Goal: Task Accomplishment & Management: Manage account settings

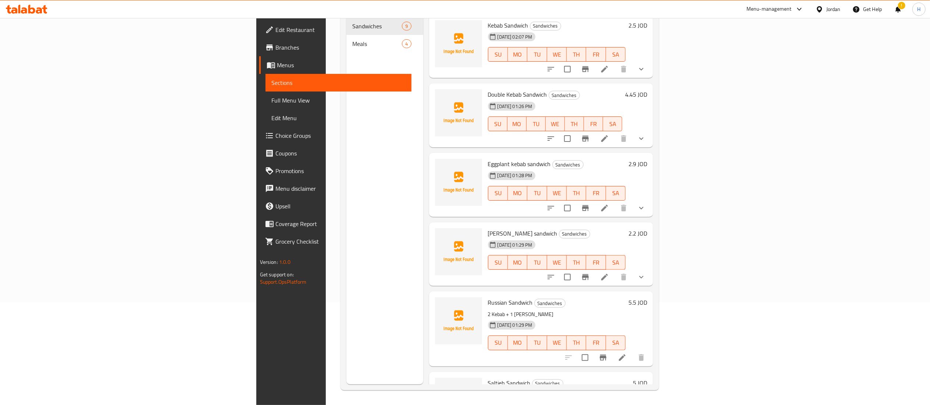
scroll to position [259, 0]
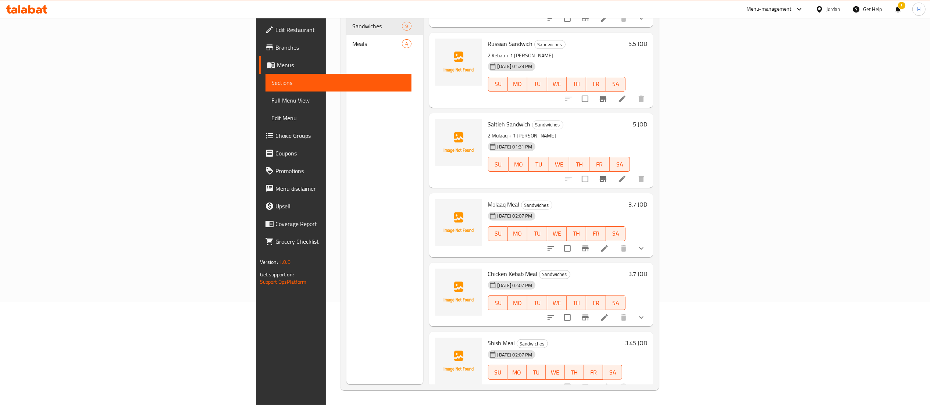
click at [32, 13] on icon at bounding box center [31, 9] width 7 height 9
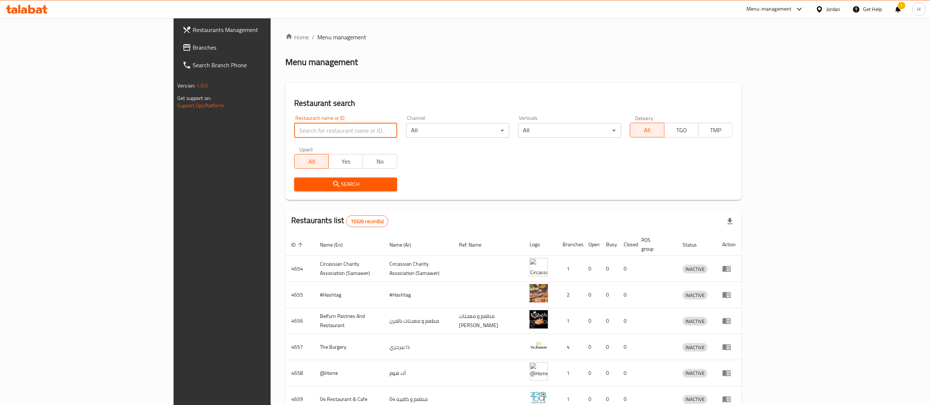
click at [294, 132] on input "search" at bounding box center [345, 130] width 103 height 15
paste input "632815"
type input "632815"
click button "Search" at bounding box center [345, 185] width 103 height 14
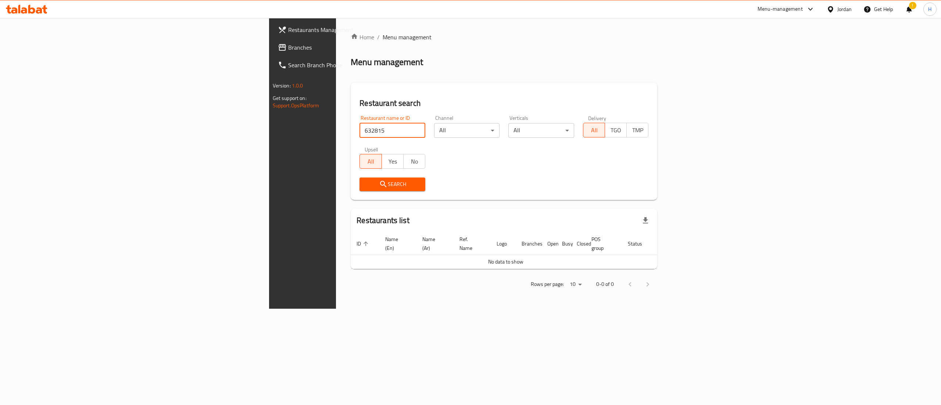
click at [288, 29] on span "Restaurants Management" at bounding box center [354, 29] width 132 height 9
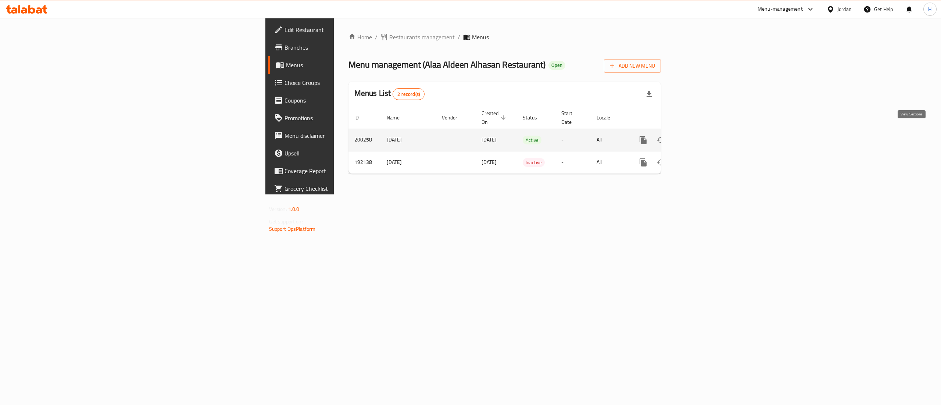
click at [701, 136] on icon "enhanced table" at bounding box center [696, 140] width 9 height 9
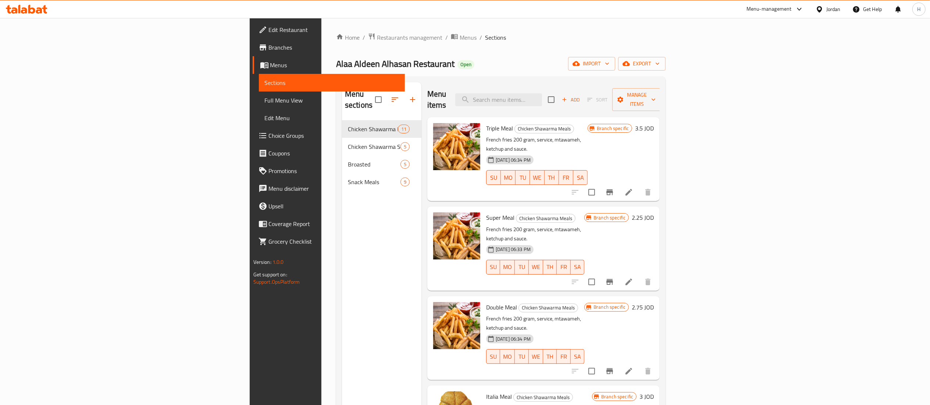
click at [342, 197] on div "Menu sections Chicken Shawarma Meals 11 Chicken Shawarma Sandwiches 5 Broasted …" at bounding box center [381, 284] width 79 height 405
click at [408, 98] on icon "button" at bounding box center [412, 99] width 9 height 9
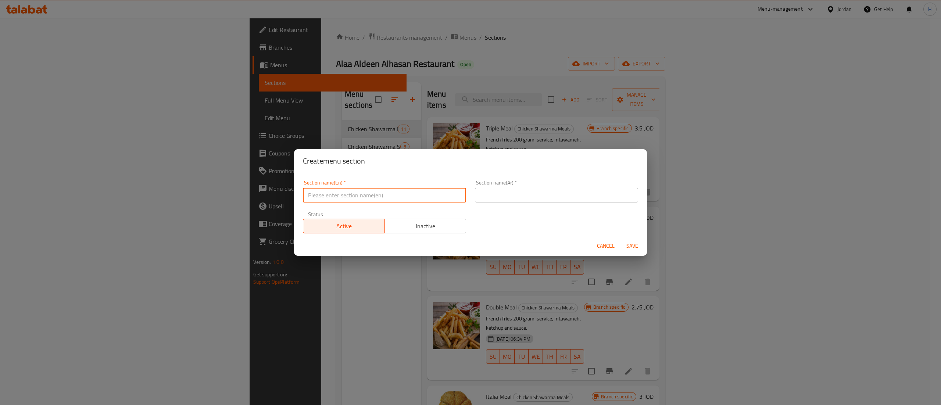
click at [403, 197] on input "text" at bounding box center [384, 195] width 163 height 15
type input "Beverages"
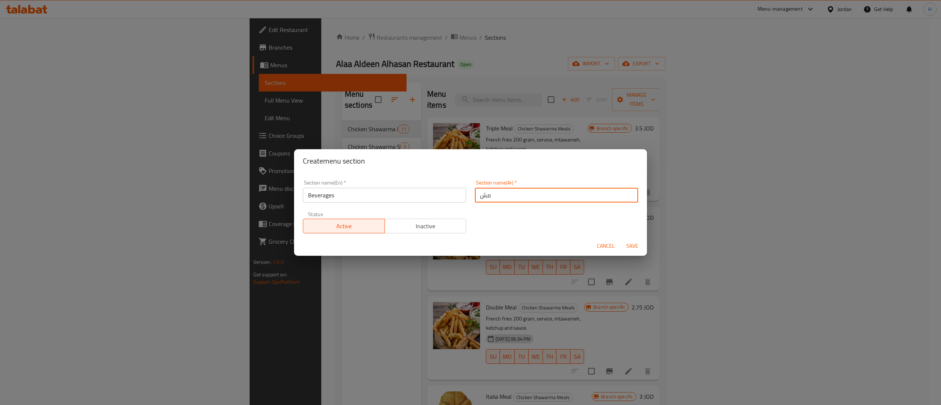
type input "مشروبات"
click at [631, 246] on span "Save" at bounding box center [633, 246] width 18 height 9
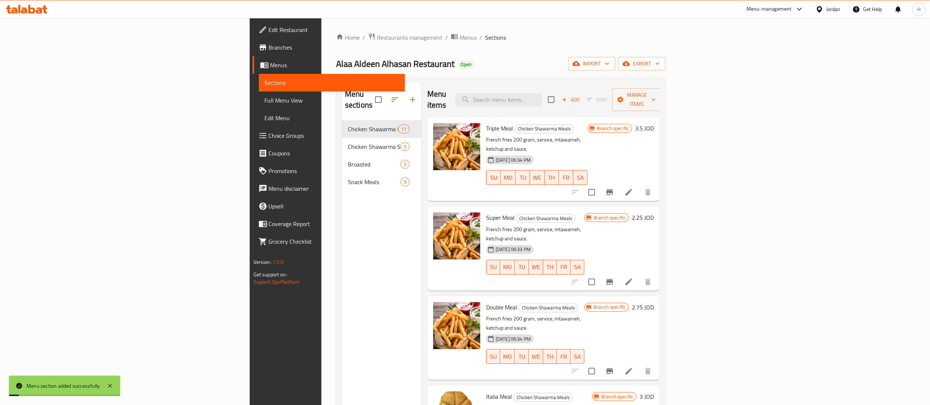
click at [342, 210] on div "Menu sections Chicken Shawarma Meals 11 Chicken Shawarma Sandwiches 5 Broasted …" at bounding box center [381, 284] width 79 height 405
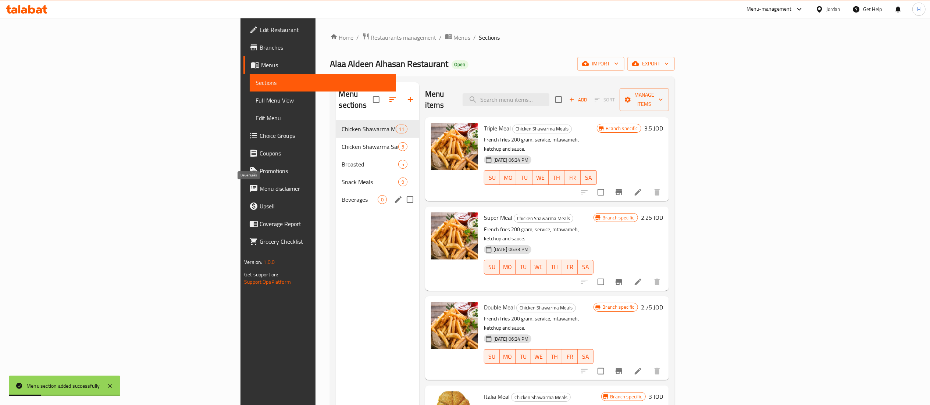
click at [342, 195] on span "Beverages" at bounding box center [360, 199] width 36 height 9
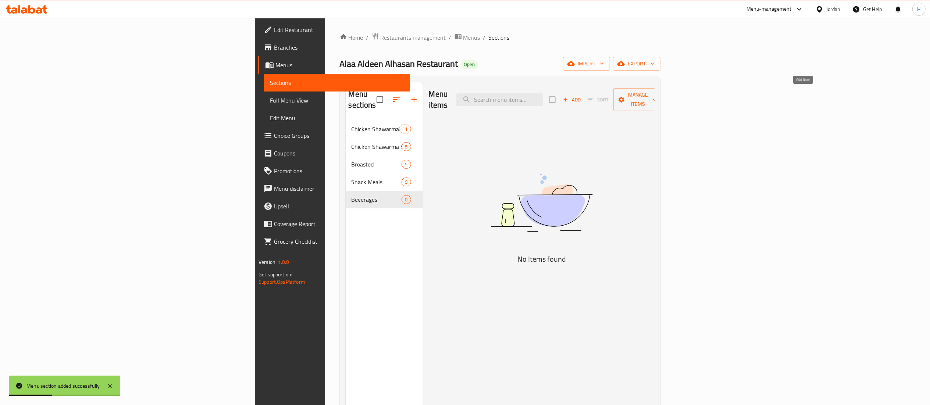
click at [582, 98] on span "Add" at bounding box center [572, 100] width 20 height 8
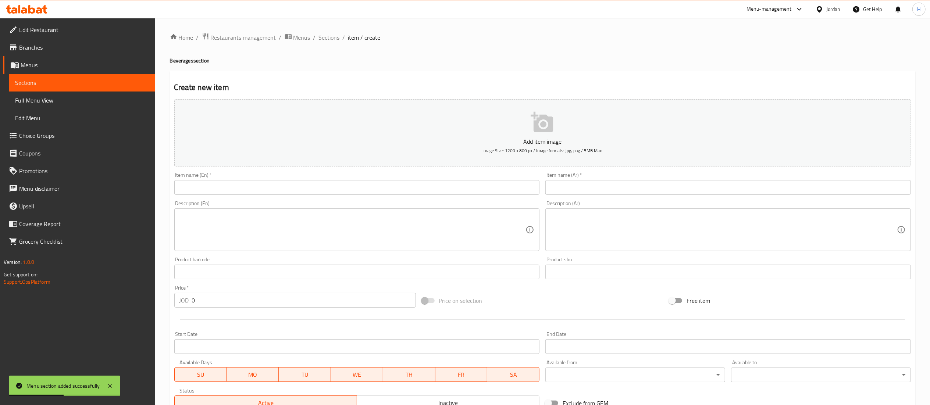
click at [307, 188] on input "text" at bounding box center [356, 187] width 365 height 15
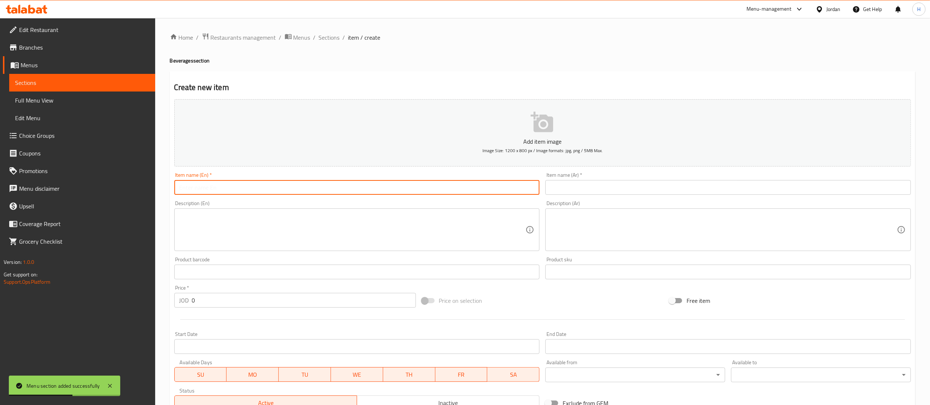
paste input "Matrix Cola 250 ml"
type input "Matrix Cola 250 ml"
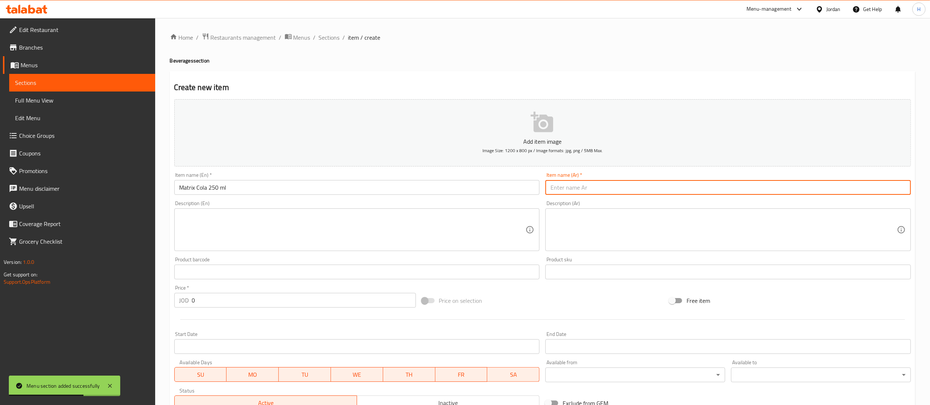
click at [596, 188] on input "text" at bounding box center [727, 187] width 365 height 15
type input "ماتركس كولا 250 مل"
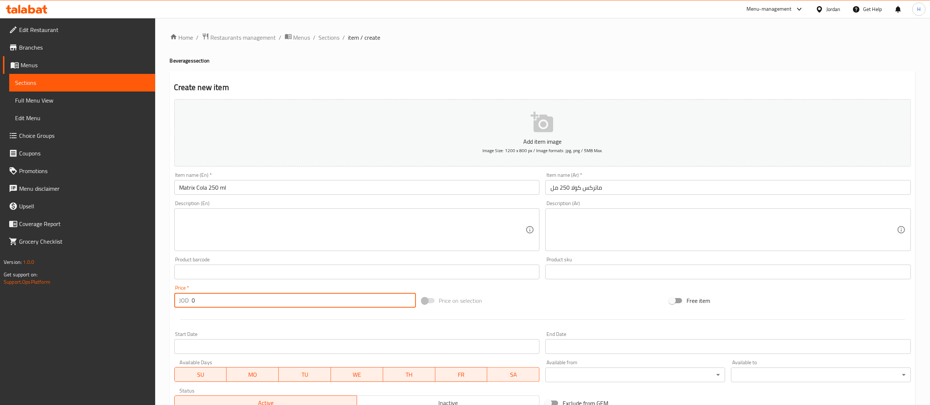
click at [225, 301] on input "0" at bounding box center [304, 300] width 224 height 15
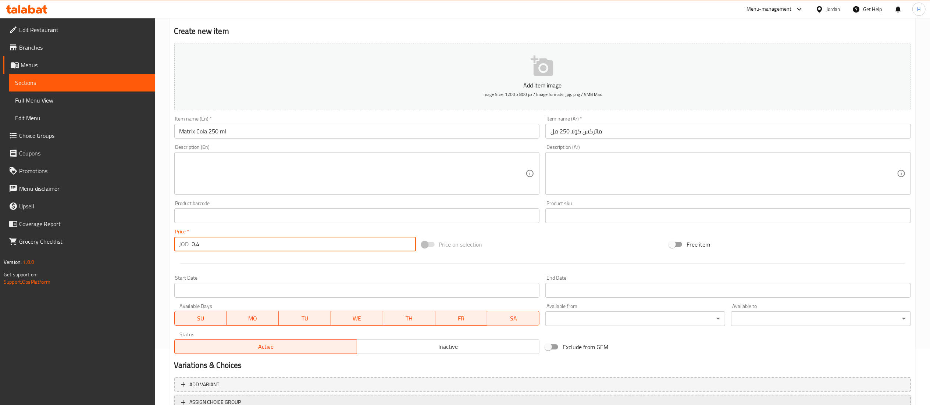
scroll to position [114, 0]
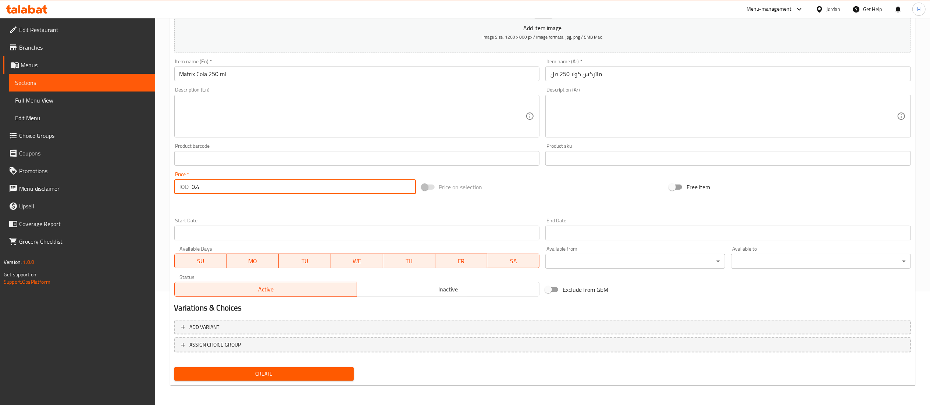
type input "0.4"
click at [267, 374] on span "Create" at bounding box center [264, 374] width 168 height 9
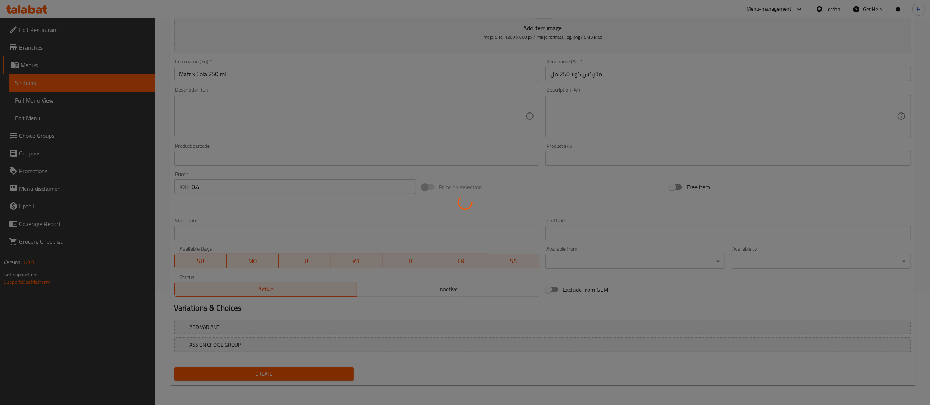
type input "0"
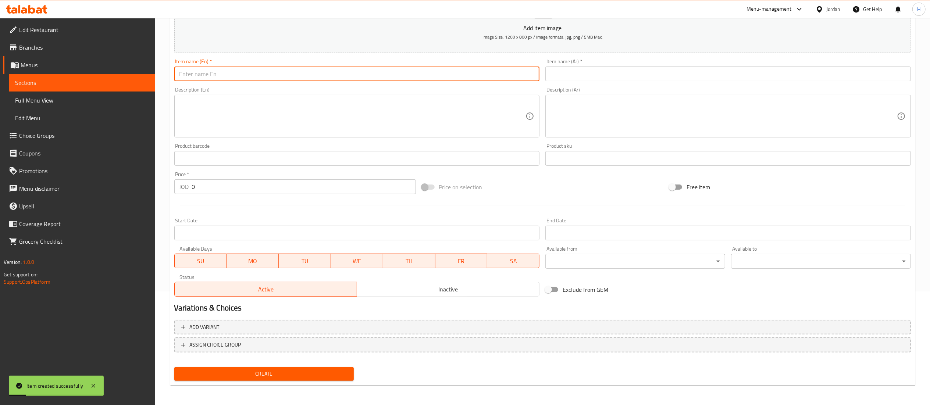
click at [252, 74] on input "text" at bounding box center [356, 74] width 365 height 15
paste input "Matrix Orange 250 ml"
type input "Matrix Orange 250 ml"
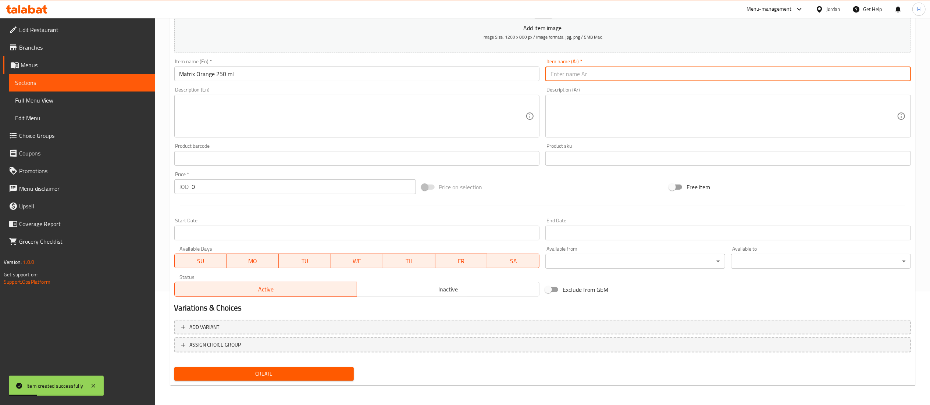
click at [590, 76] on input "text" at bounding box center [727, 74] width 365 height 15
type input "ماتركس اورانج 250 مل"
click at [230, 188] on input "0" at bounding box center [304, 186] width 224 height 15
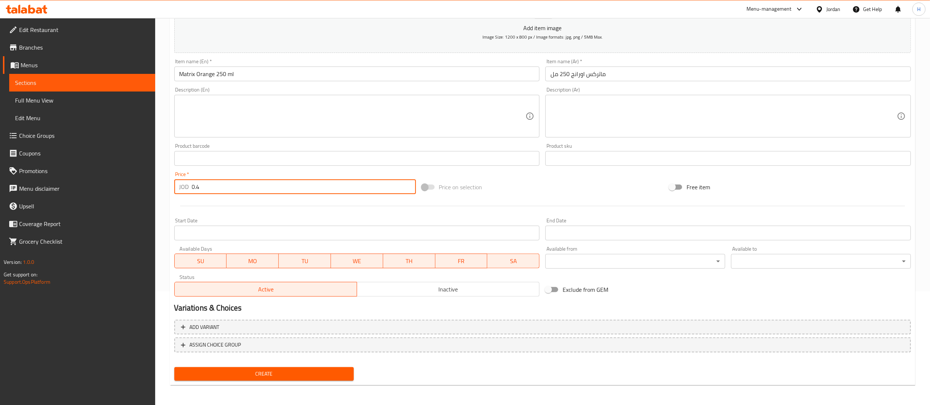
type input "0.4"
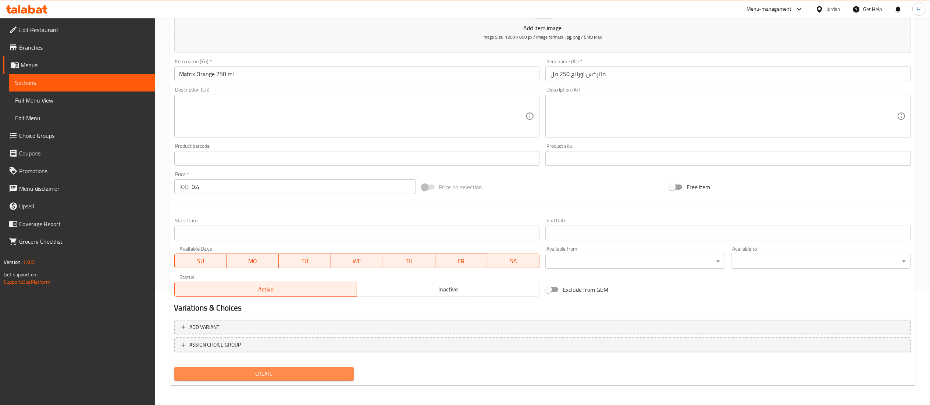
click at [238, 370] on span "Create" at bounding box center [264, 374] width 168 height 9
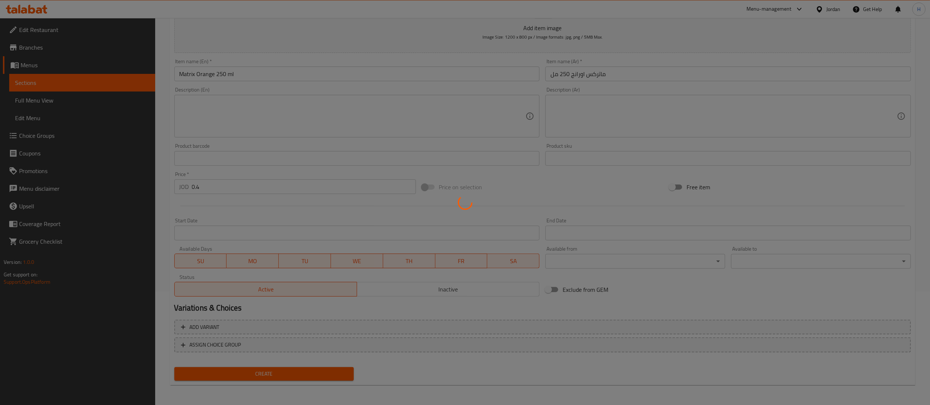
type input "0"
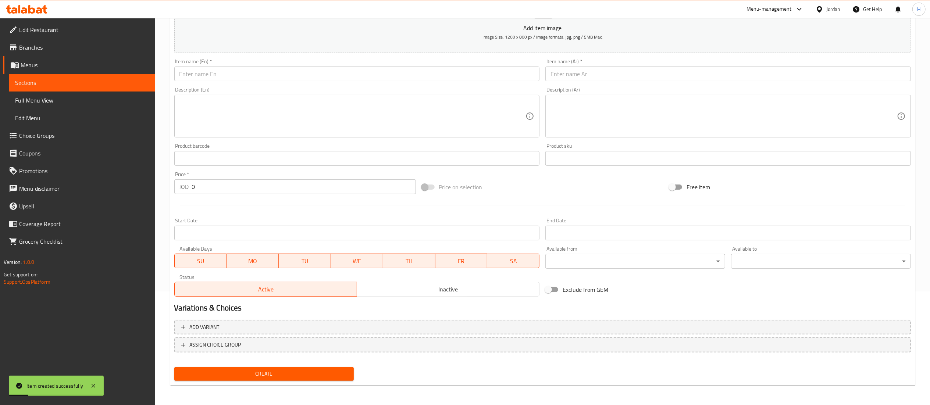
click at [271, 79] on input "text" at bounding box center [356, 74] width 365 height 15
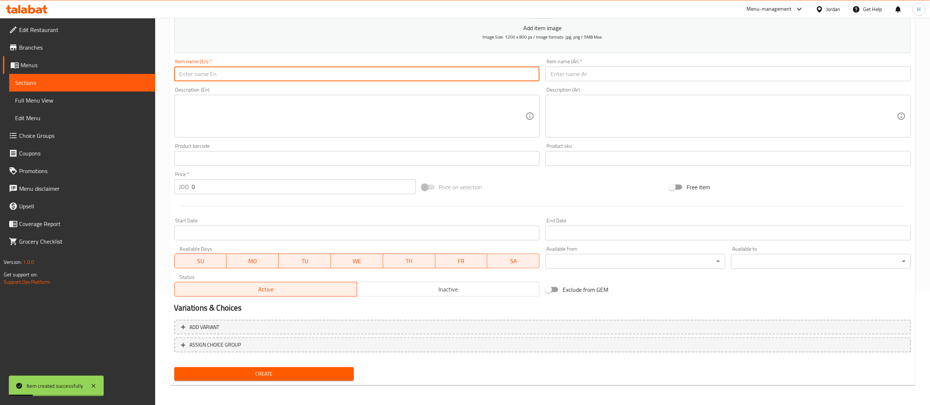
paste input "Matrix Up 250 ml"
type input "Matrix Up 250 ml"
click at [626, 76] on input "text" at bounding box center [727, 74] width 365 height 15
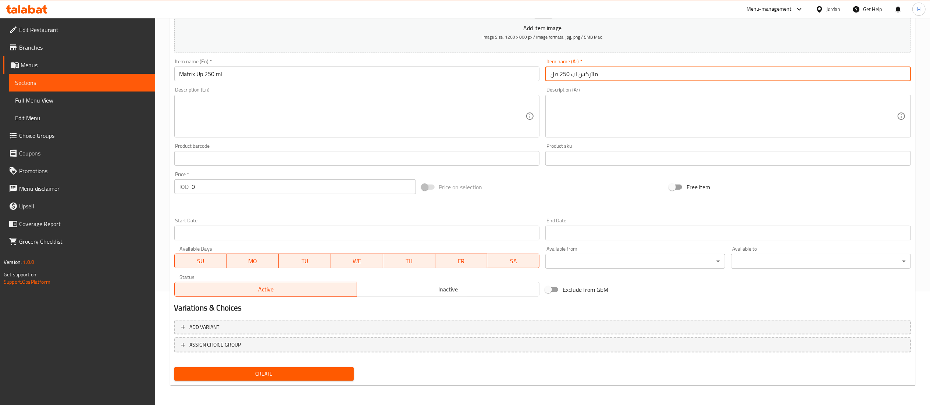
type input "ماتركس اب 250 مل"
click at [205, 194] on input "0" at bounding box center [304, 186] width 224 height 15
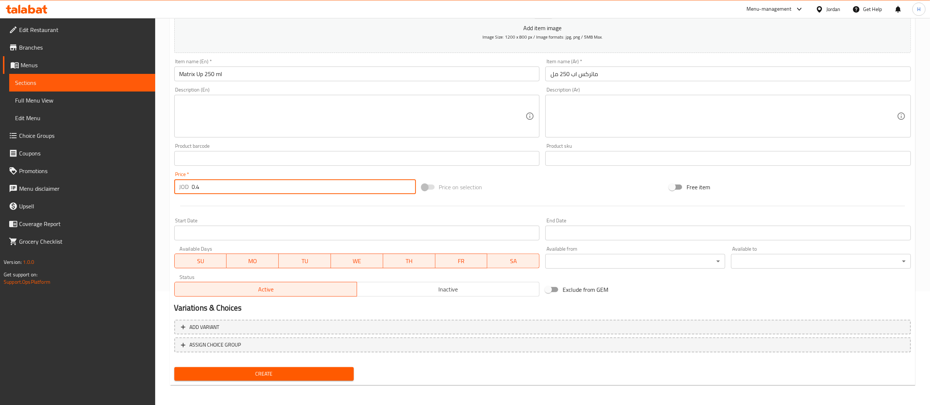
type input "0.4"
click at [274, 375] on span "Create" at bounding box center [264, 374] width 168 height 9
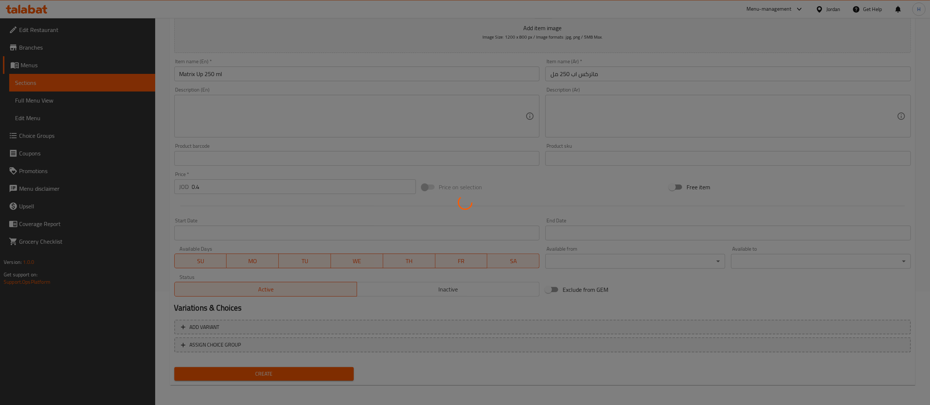
type input "0"
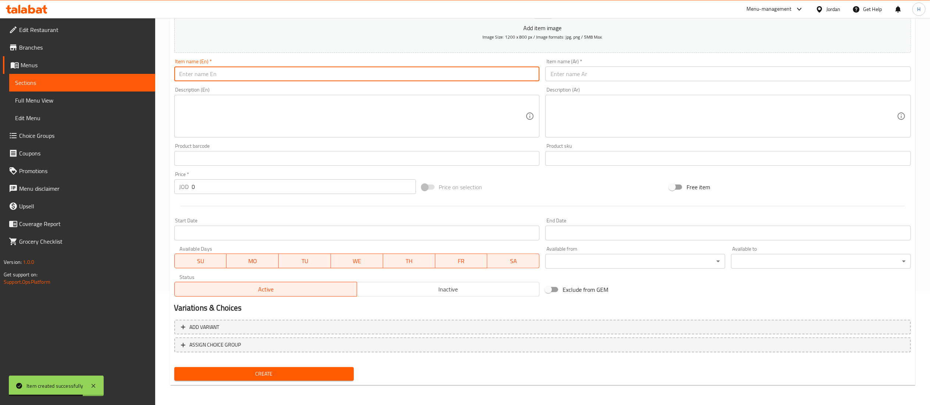
click at [286, 83] on div "Item name (En)   * Item name (En) *" at bounding box center [356, 70] width 371 height 28
paste input "Matrix Fruit 250 ml"
type input "Matrix Fruit 250 ml"
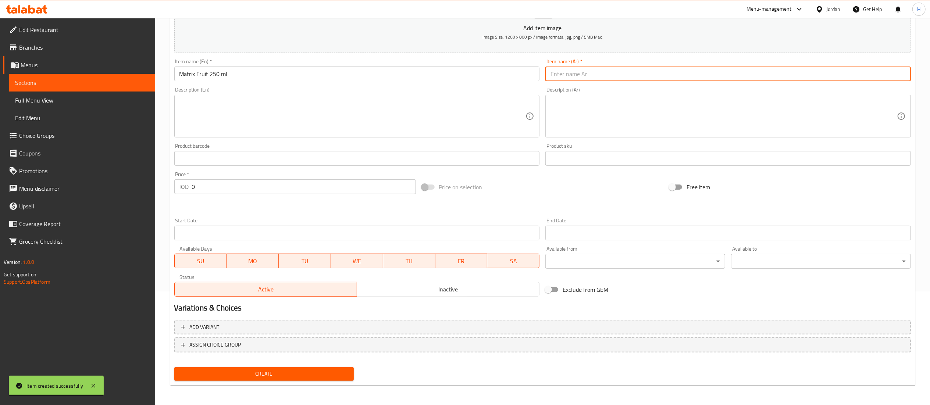
click at [607, 77] on input "text" at bounding box center [727, 74] width 365 height 15
type input "ماتركس فروتس 250 مل"
click at [218, 190] on input "0" at bounding box center [304, 186] width 224 height 15
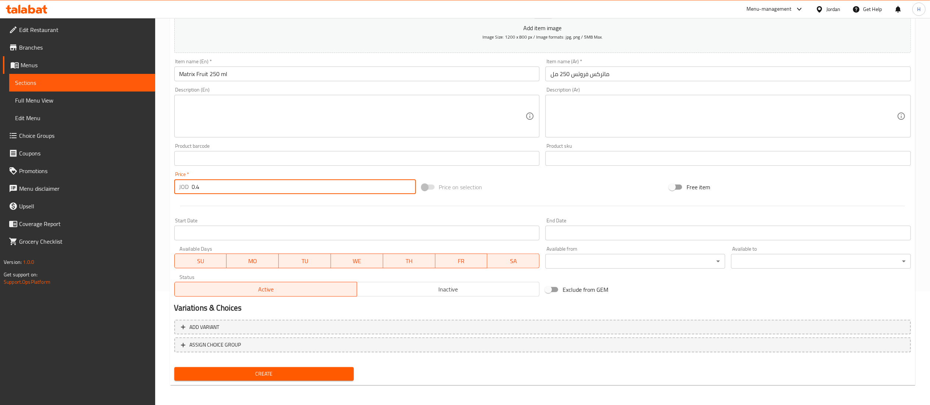
type input "0.4"
click at [236, 376] on span "Create" at bounding box center [264, 374] width 168 height 9
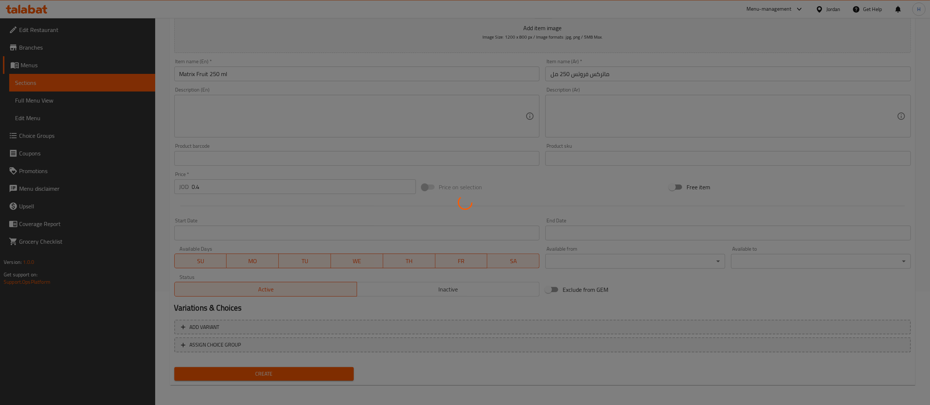
type input "0"
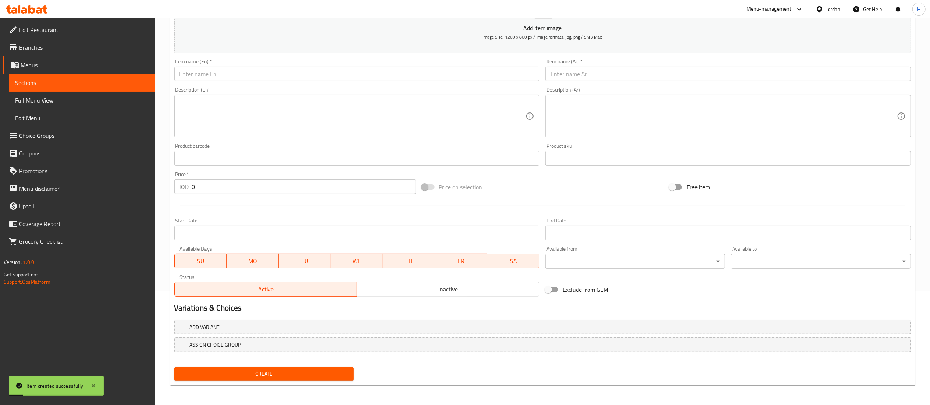
click at [307, 79] on input "text" at bounding box center [356, 74] width 365 height 15
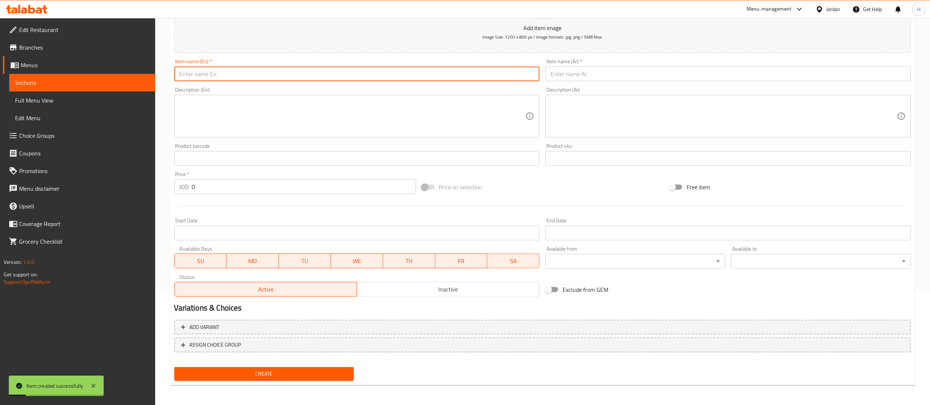
paste input "Matrix Cola Diet 250 ml"
type input "Matrix Cola Diet 250 ml"
click at [568, 76] on input "text" at bounding box center [727, 74] width 365 height 15
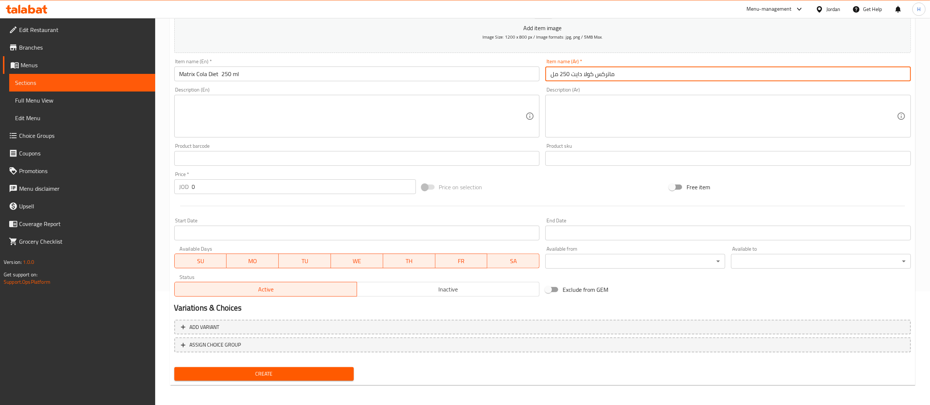
type input "ماتركس كولا دايت 250 مل"
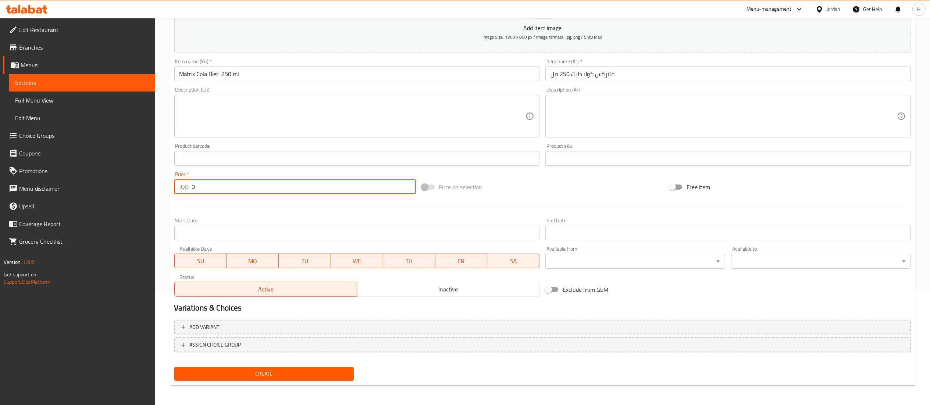
drag, startPoint x: 202, startPoint y: 189, endPoint x: 231, endPoint y: 186, distance: 29.2
click at [231, 186] on input "0" at bounding box center [304, 186] width 224 height 15
type input "0.4"
click at [308, 375] on span "Create" at bounding box center [264, 374] width 168 height 9
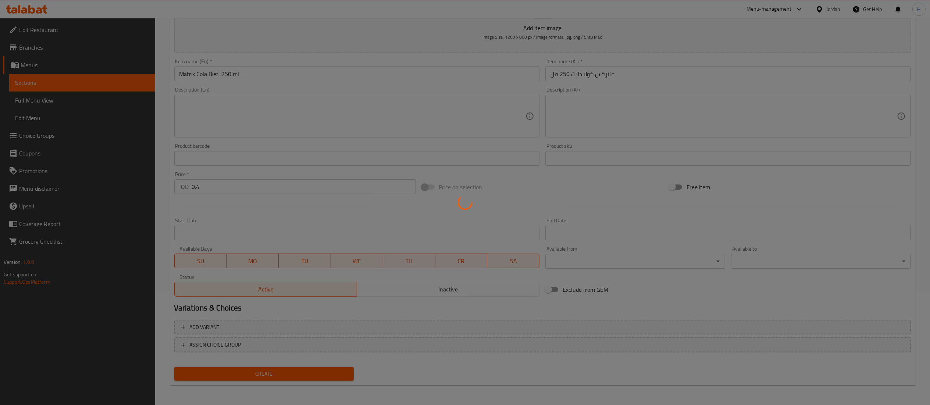
scroll to position [74, 0]
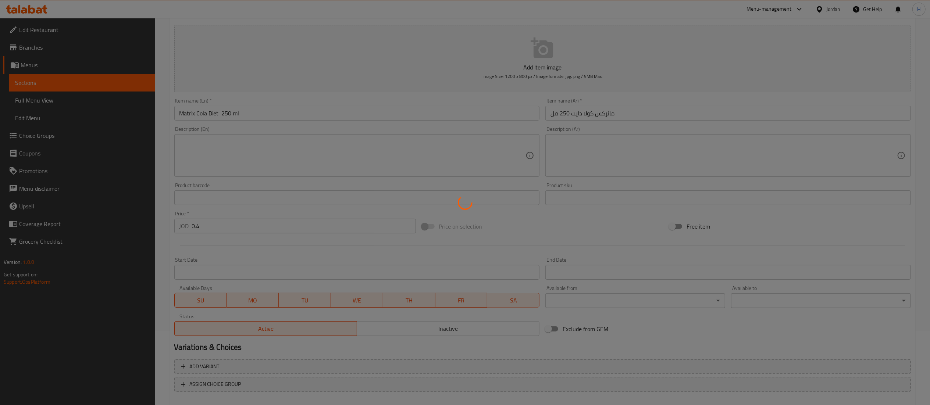
type input "0"
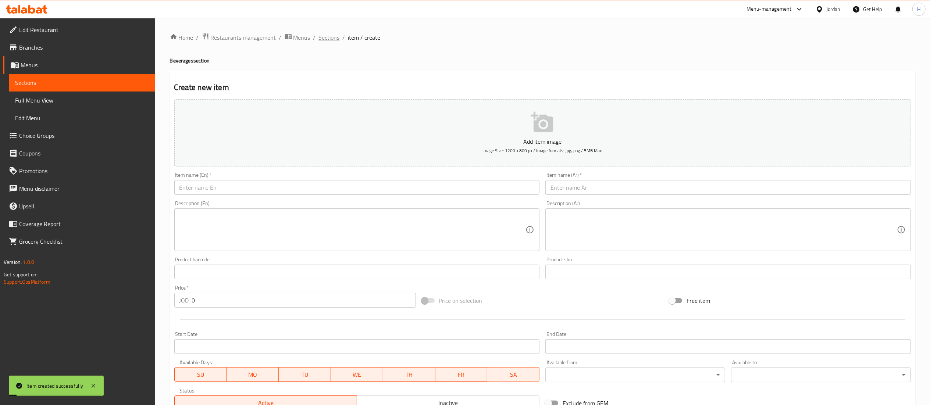
click at [321, 36] on span "Sections" at bounding box center [329, 37] width 21 height 9
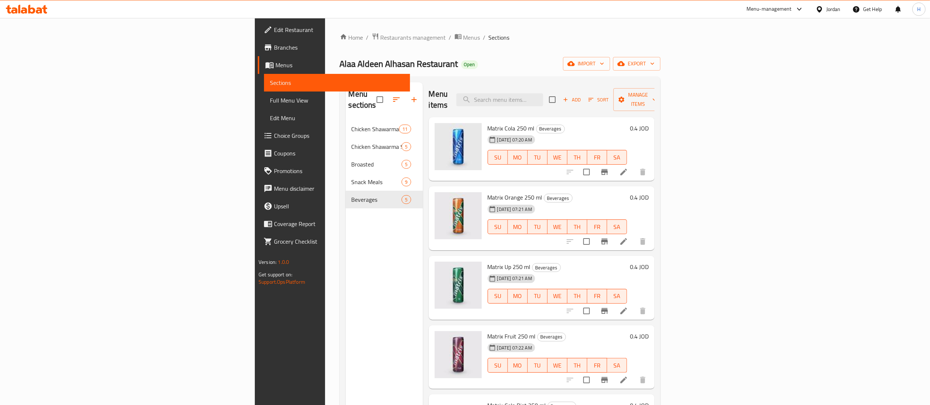
click at [30, 9] on icon at bounding box center [31, 9] width 7 height 9
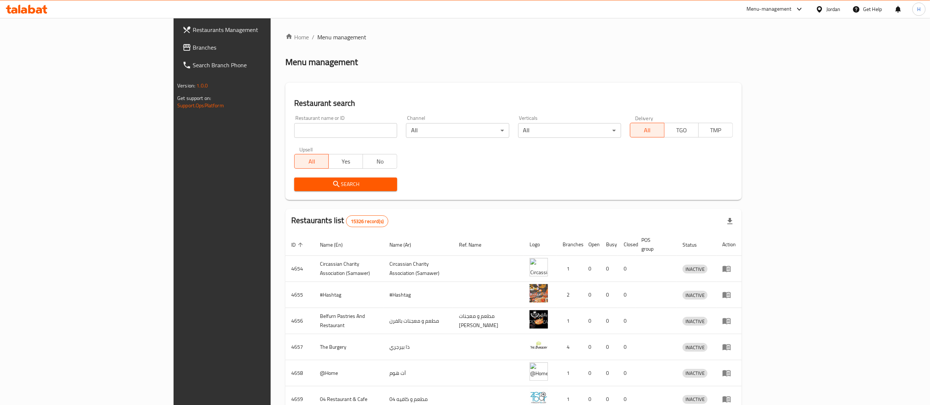
click at [294, 133] on input "search" at bounding box center [345, 130] width 103 height 15
paste input "775615"
type input "775615"
click button "Search" at bounding box center [345, 185] width 103 height 14
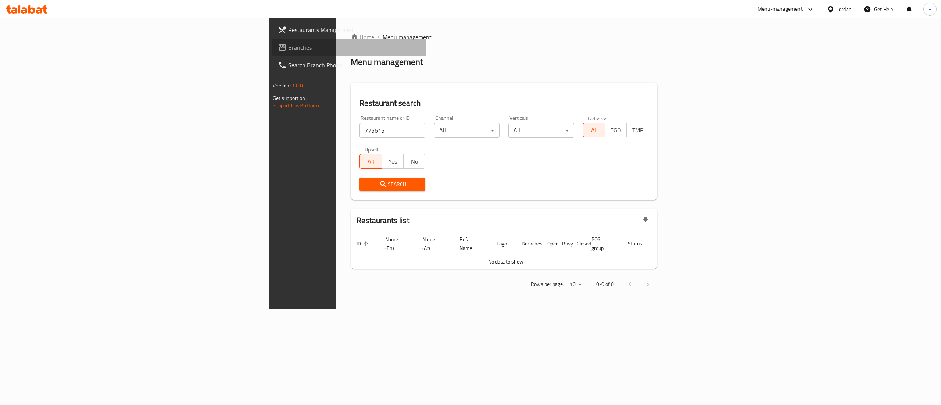
click at [288, 50] on span "Branches" at bounding box center [354, 47] width 132 height 9
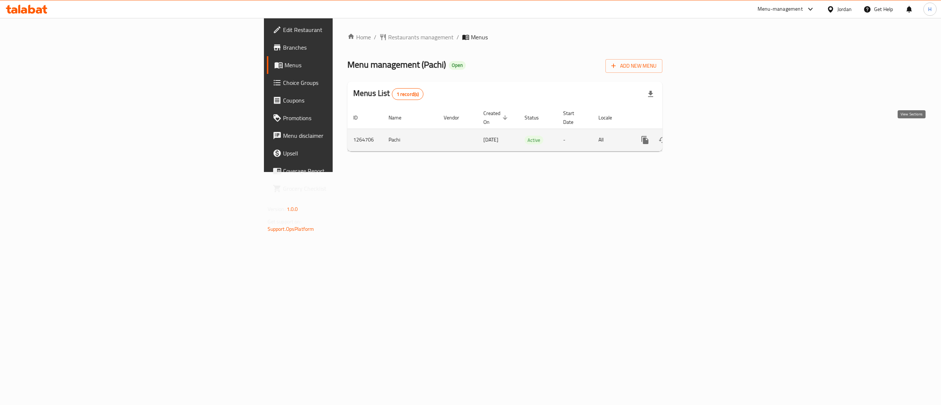
click at [702, 137] on icon "enhanced table" at bounding box center [698, 140] width 7 height 7
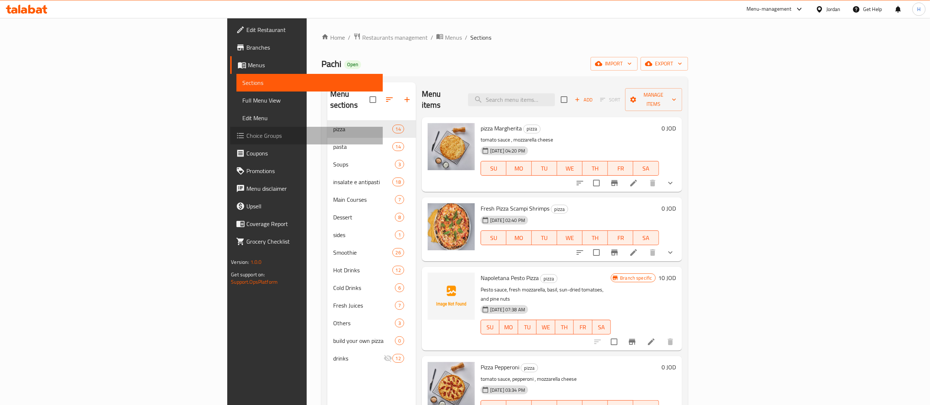
click at [246, 135] on span "Choice Groups" at bounding box center [311, 135] width 130 height 9
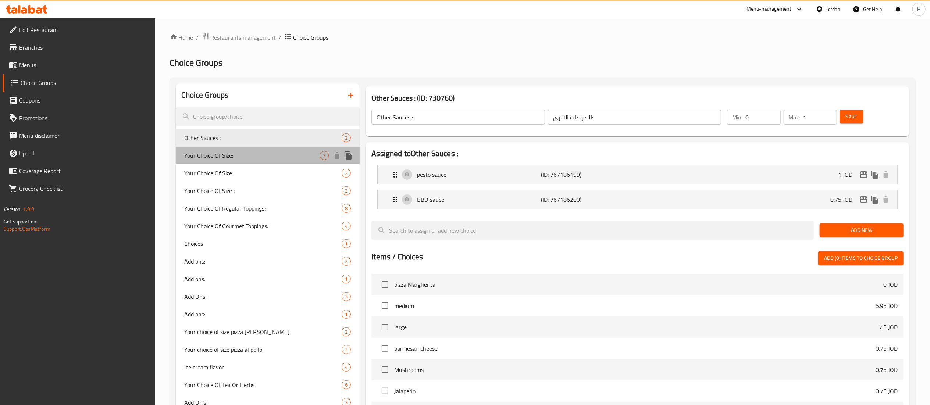
click at [233, 156] on span "Your Choice Of Size:" at bounding box center [252, 155] width 135 height 9
type input "Your Choice Of Size:"
type input "إختيارك من الحجم:"
type input "1"
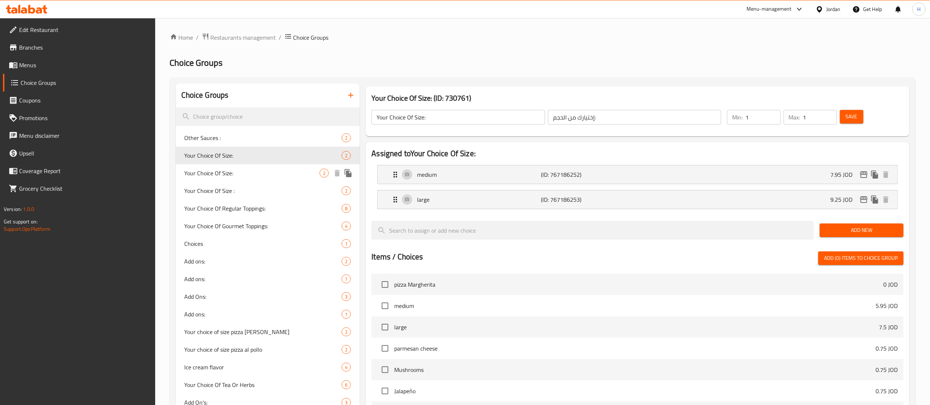
click at [228, 173] on span "Your Choice Of Size:" at bounding box center [252, 173] width 135 height 9
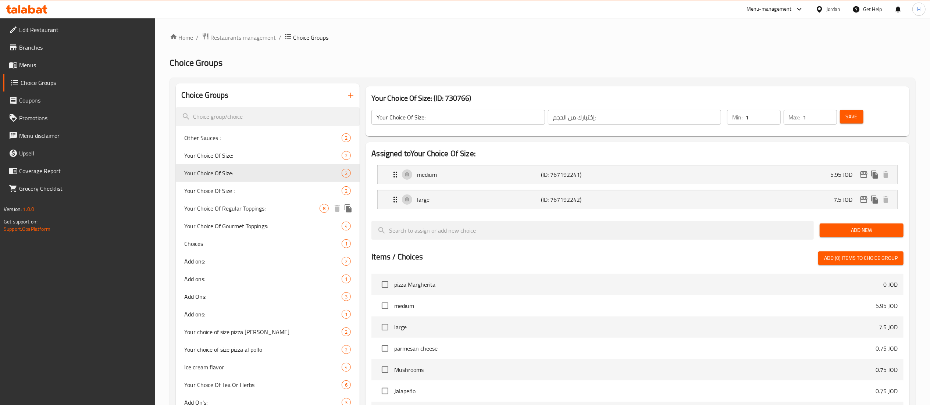
click at [250, 207] on span "Your Choice Of Regular Toppings:" at bounding box center [252, 208] width 135 height 9
type input "Your Choice Of Regular Toppings:"
type input "إختيارك من التوبيجز العادية:"
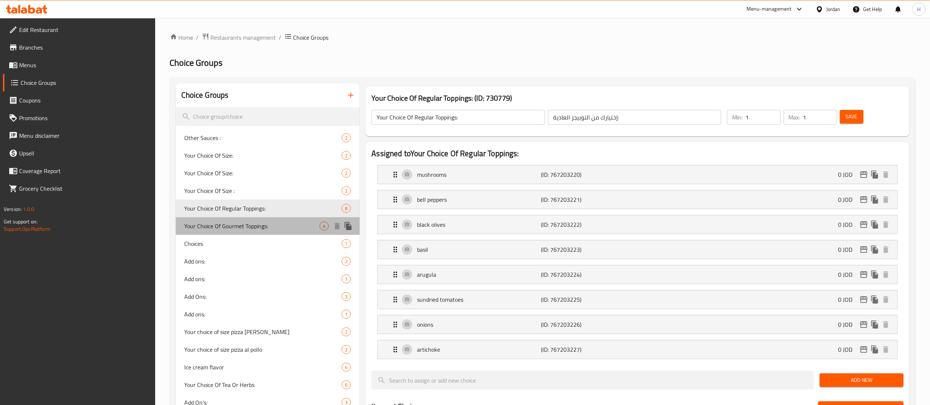
click at [250, 222] on span "Your Choice Of Gourmet Toppings:" at bounding box center [252, 226] width 135 height 9
type input "Your Choice Of Gourmet Toppings:"
type input "إختيارك من التوبيج الجورميه:"
type input "0"
type input "4"
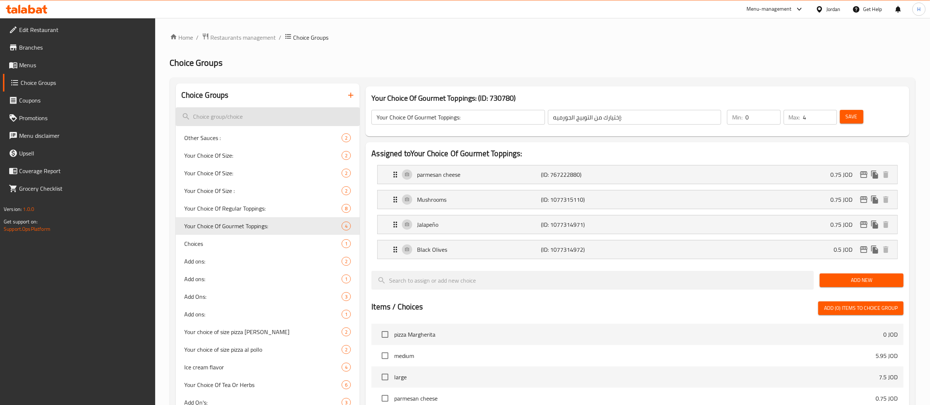
click at [304, 118] on input "search" at bounding box center [268, 116] width 184 height 19
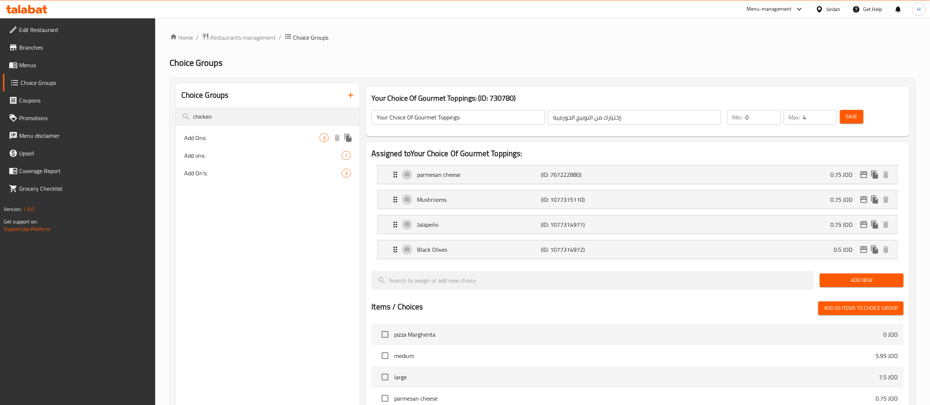
type input "chicken"
click at [272, 139] on span "Add Ons:" at bounding box center [252, 137] width 135 height 9
type input "Add Ons:"
type input "اضافات اختياريه"
type input "3"
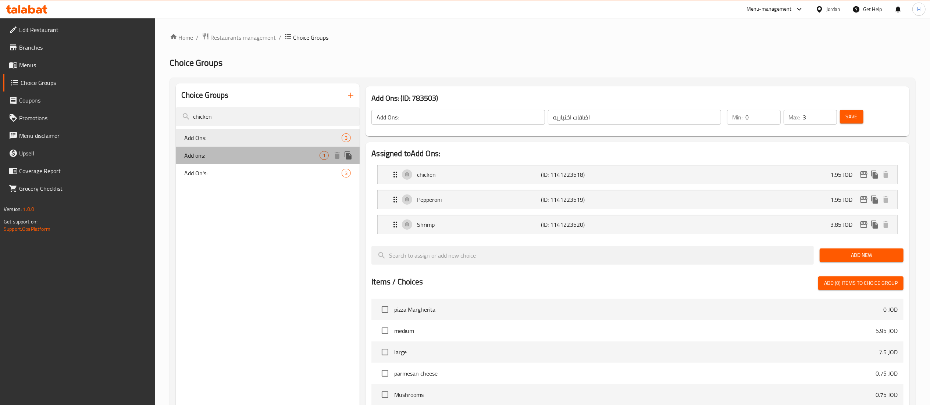
click at [262, 154] on span "Add ons:" at bounding box center [252, 155] width 135 height 9
type input "Add ons:"
type input "1"
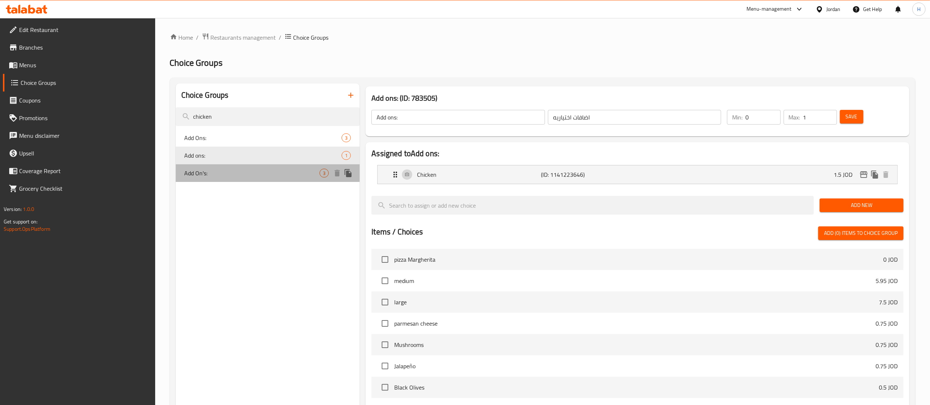
click at [260, 166] on div "Add On's: 3" at bounding box center [268, 173] width 184 height 18
type input "Add On's:"
type input "الإضافات:"
type input "3"
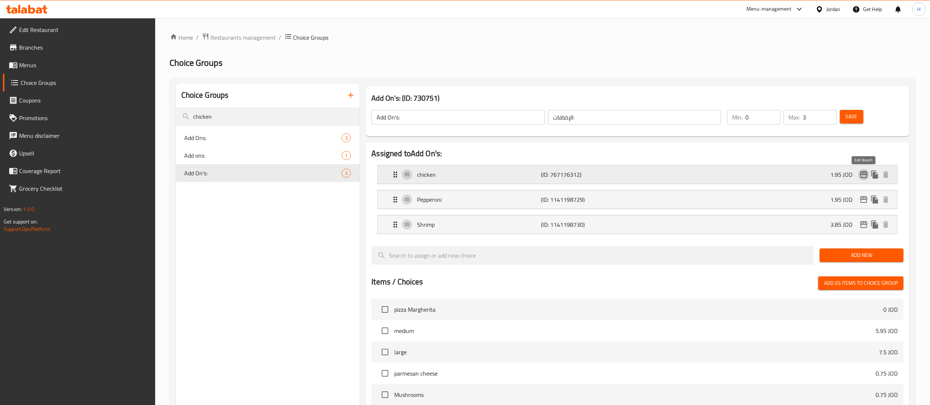
click at [860, 176] on icon "edit" at bounding box center [863, 174] width 7 height 7
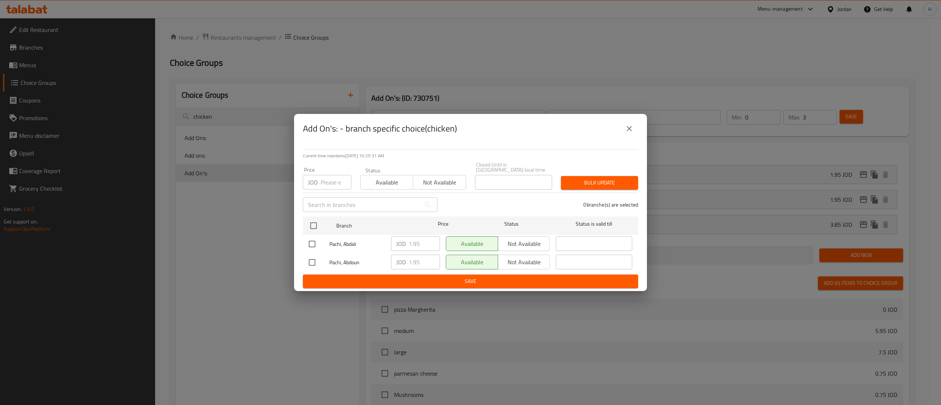
click at [627, 132] on icon "close" at bounding box center [629, 128] width 9 height 9
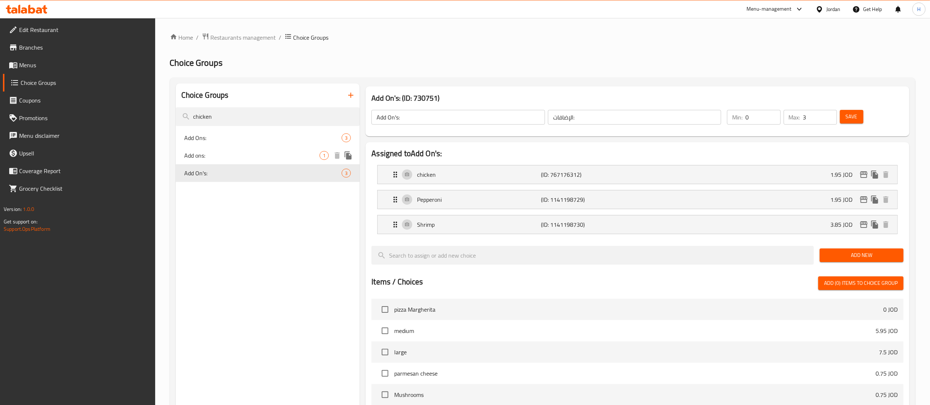
click at [254, 150] on div "Add ons: 1" at bounding box center [268, 156] width 184 height 18
type input "Add ons:"
type input "اضافات اختياريه"
type input "1"
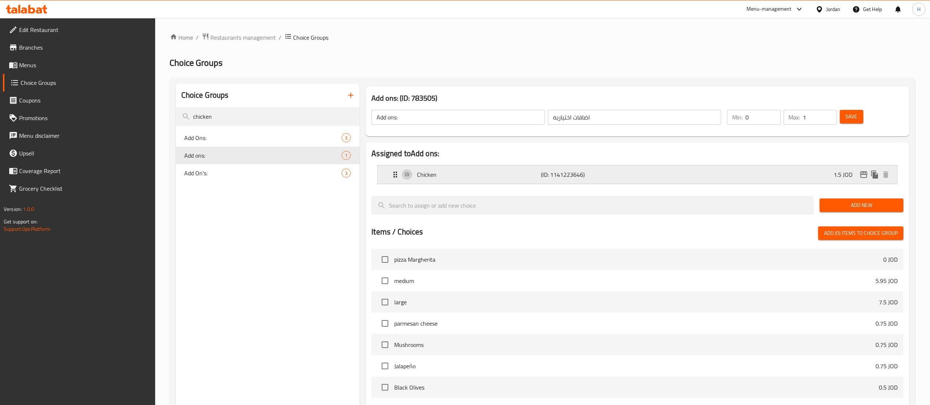
click at [821, 179] on div "Chicken (ID: 1141223646) 1.5 JOD" at bounding box center [639, 174] width 497 height 18
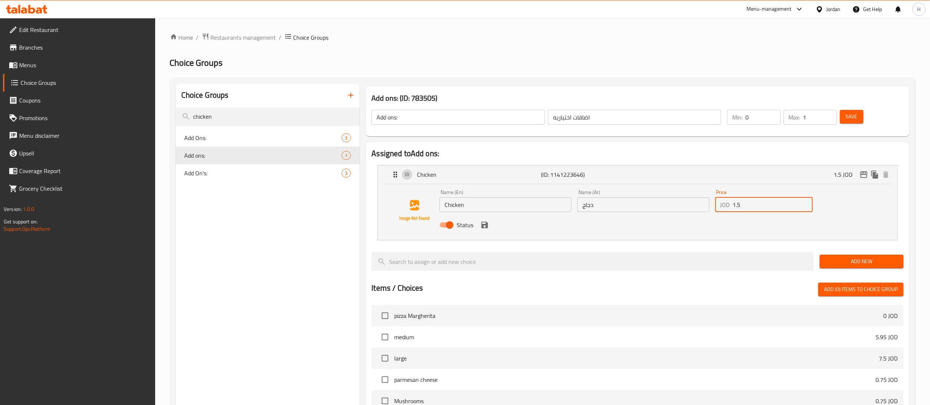
click at [741, 205] on input "1.5" at bounding box center [773, 204] width 80 height 15
click at [485, 224] on icon "save" at bounding box center [484, 225] width 7 height 7
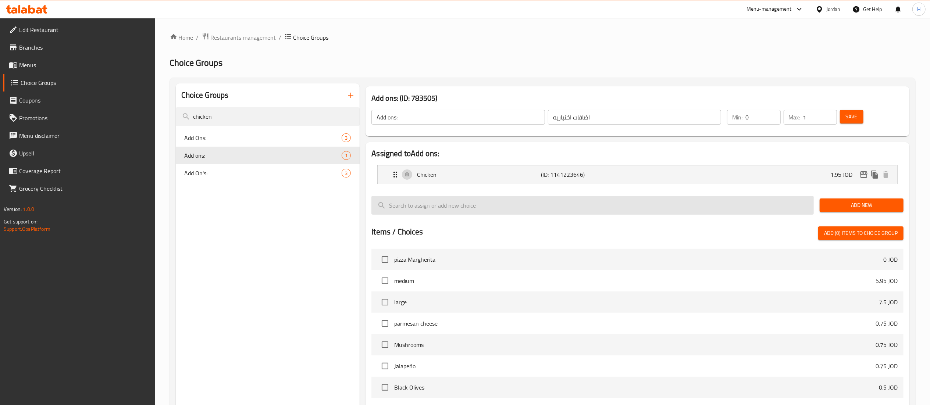
type input "1.95"
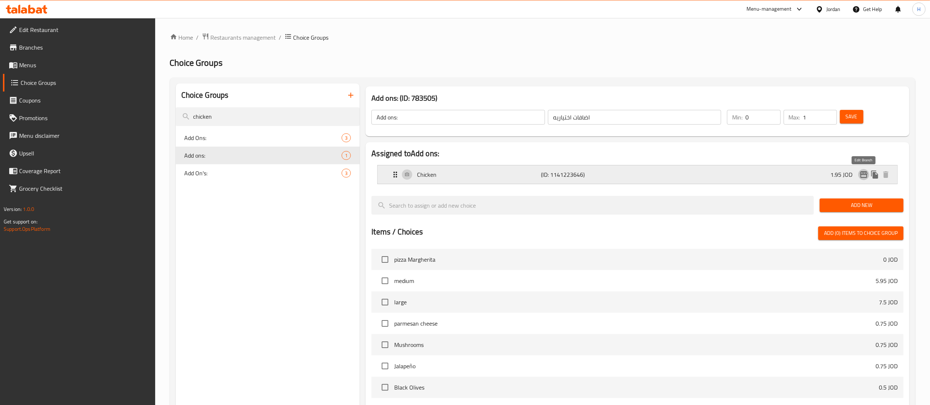
click at [863, 176] on icon "edit" at bounding box center [863, 174] width 9 height 9
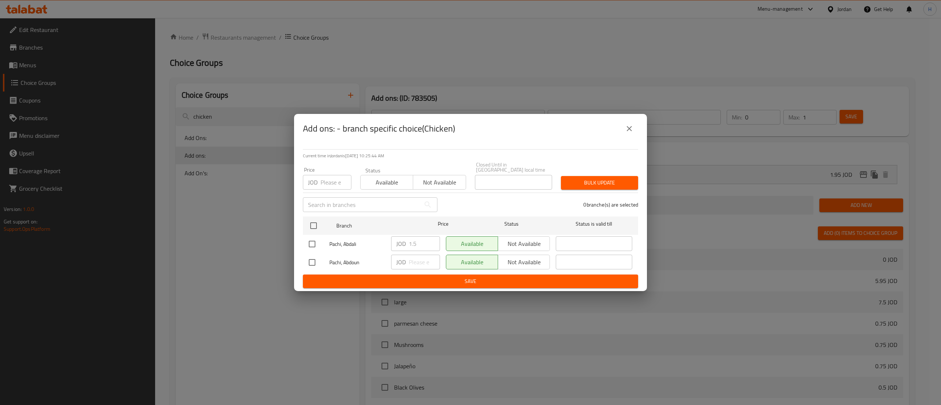
click at [313, 243] on input "checkbox" at bounding box center [311, 243] width 15 height 15
checkbox input "true"
click at [418, 240] on input "1.5" at bounding box center [424, 243] width 31 height 15
type input "1.95"
click at [628, 138] on button "close" at bounding box center [630, 129] width 18 height 18
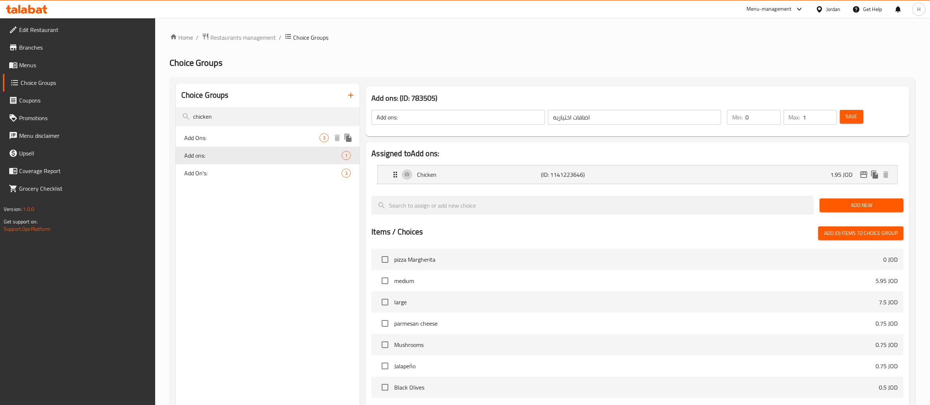
click at [193, 133] on span "Add Ons:" at bounding box center [252, 137] width 135 height 9
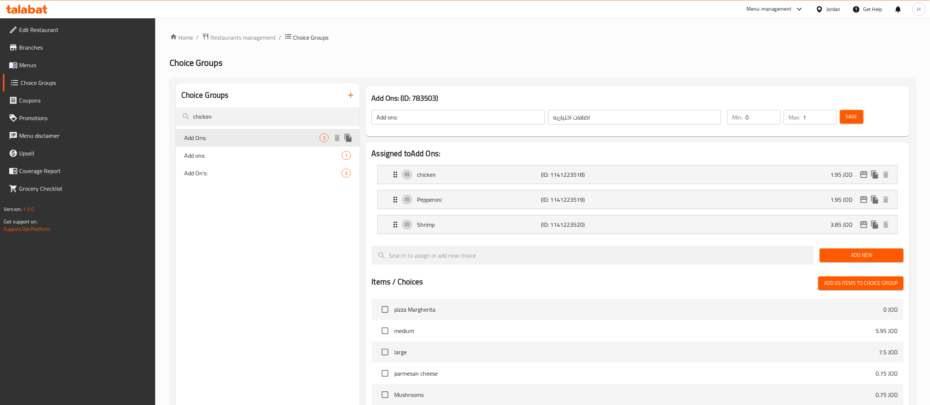
type input "Add Ons:"
type input "3"
click at [680, 172] on div "chicken (ID: 1141223518) 1.95 JOD" at bounding box center [639, 174] width 497 height 18
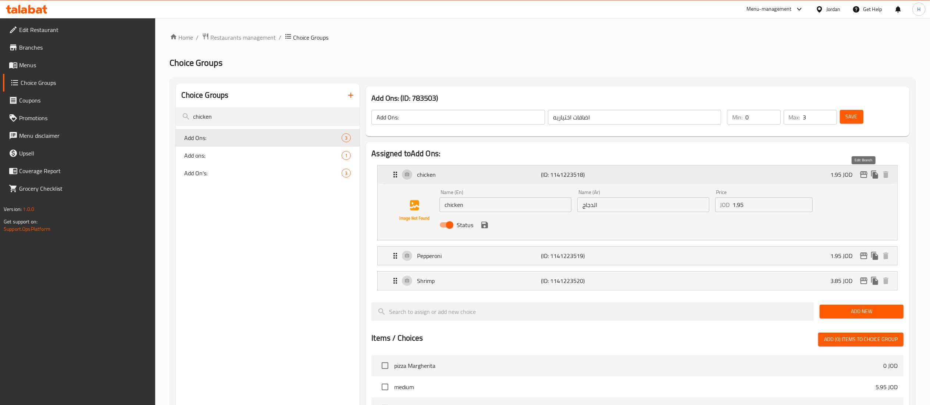
click at [862, 174] on icon "edit" at bounding box center [863, 174] width 7 height 7
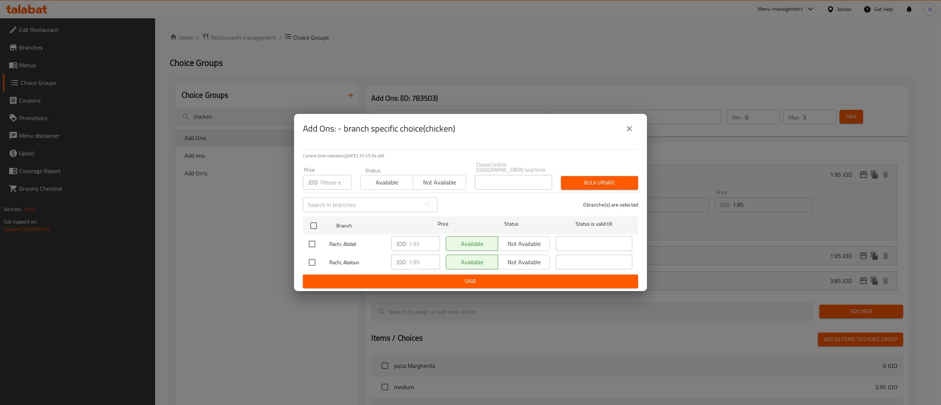
drag, startPoint x: 627, startPoint y: 132, endPoint x: 490, endPoint y: 154, distance: 138.5
click at [627, 131] on icon "close" at bounding box center [629, 128] width 9 height 9
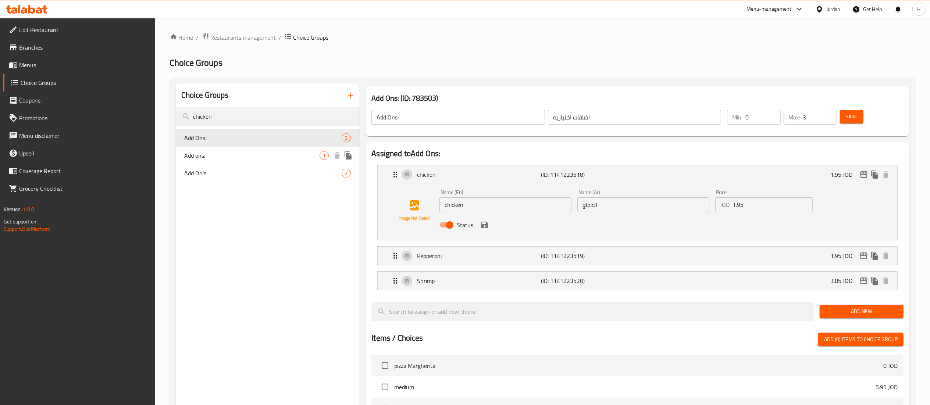
click at [268, 156] on span "Add ons:" at bounding box center [252, 155] width 135 height 9
type input "Add ons:"
type input "1"
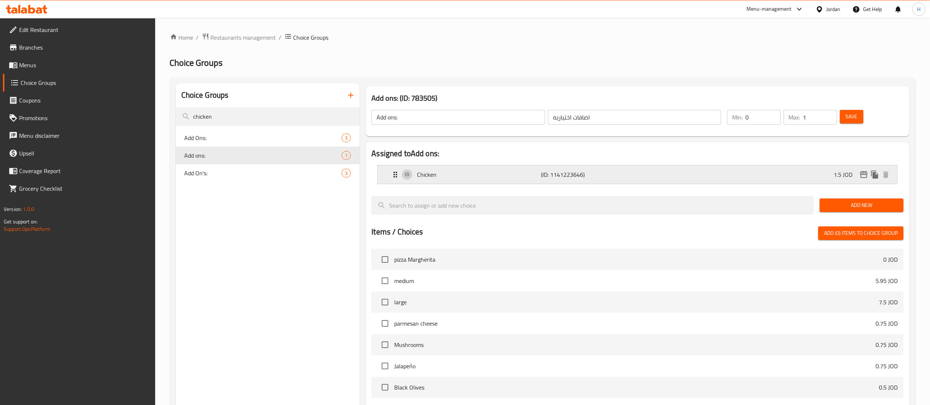
click at [478, 176] on p "Chicken" at bounding box center [479, 174] width 124 height 9
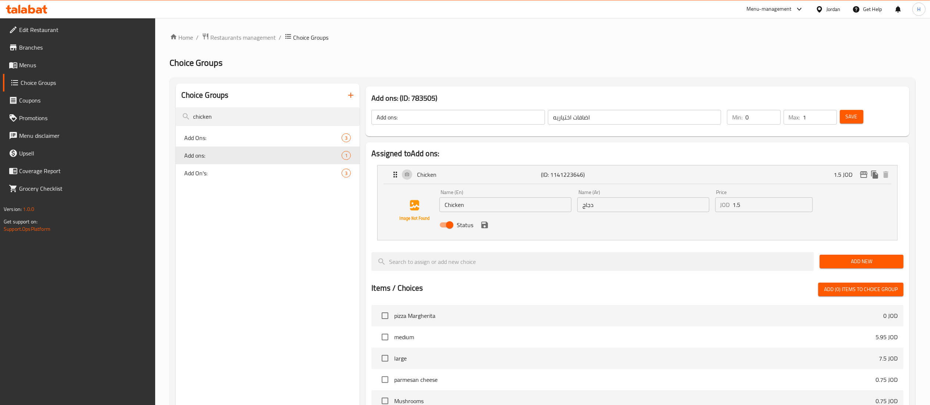
click at [864, 175] on nav "Chicken (ID: 1141223646) 1.5 JOD Name (En) Chicken Name (En) Name (Ar) دجاج Nam…" at bounding box center [637, 202] width 532 height 87
click at [766, 211] on input "1.5" at bounding box center [773, 204] width 80 height 15
click at [487, 228] on icon "save" at bounding box center [484, 225] width 7 height 7
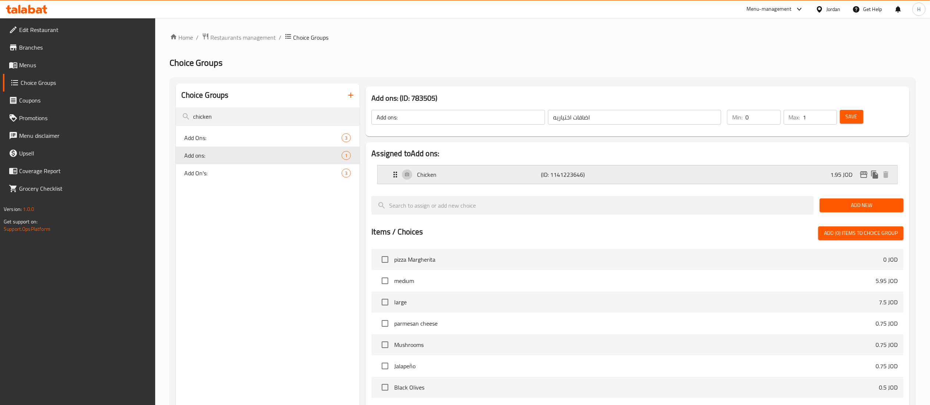
type input "1.95"
click at [863, 170] on button "edit" at bounding box center [863, 174] width 11 height 11
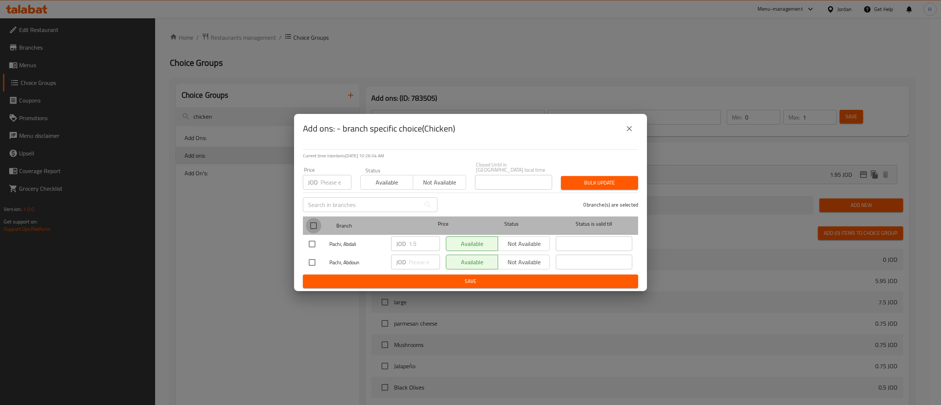
drag, startPoint x: 316, startPoint y: 225, endPoint x: 329, endPoint y: 191, distance: 35.7
click at [316, 223] on input "checkbox" at bounding box center [313, 225] width 15 height 15
checkbox input "true"
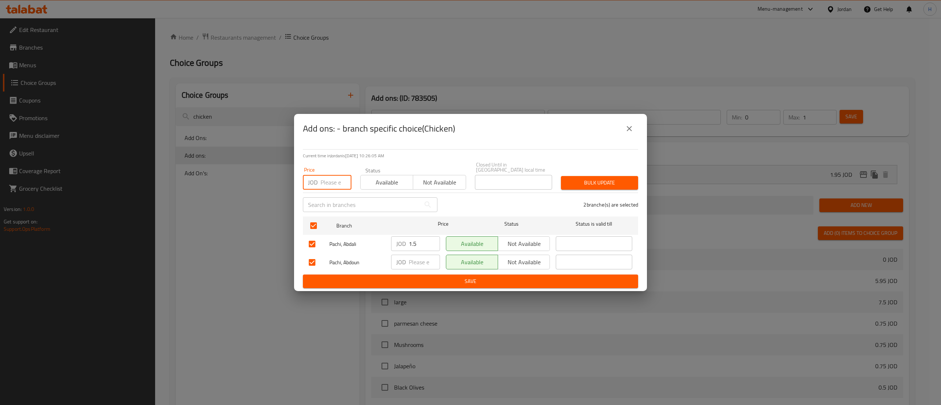
click at [333, 181] on input "number" at bounding box center [336, 182] width 31 height 15
type input "1.95"
click at [600, 178] on span "Bulk update" at bounding box center [599, 182] width 65 height 9
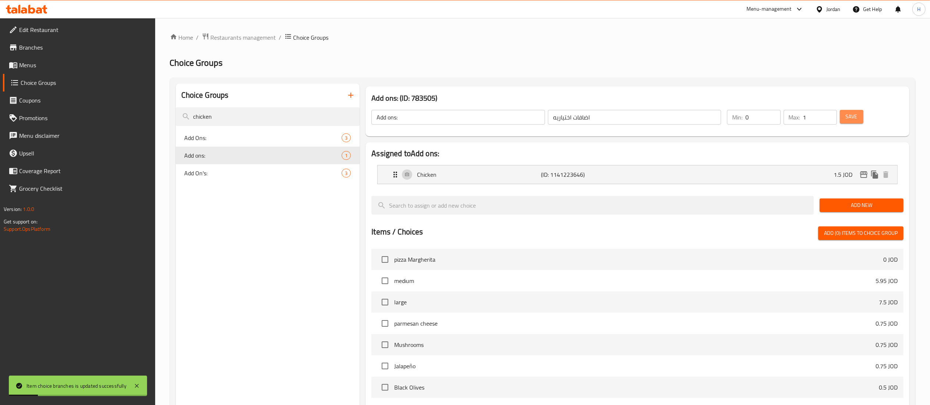
click at [859, 121] on button "Save" at bounding box center [852, 117] width 24 height 14
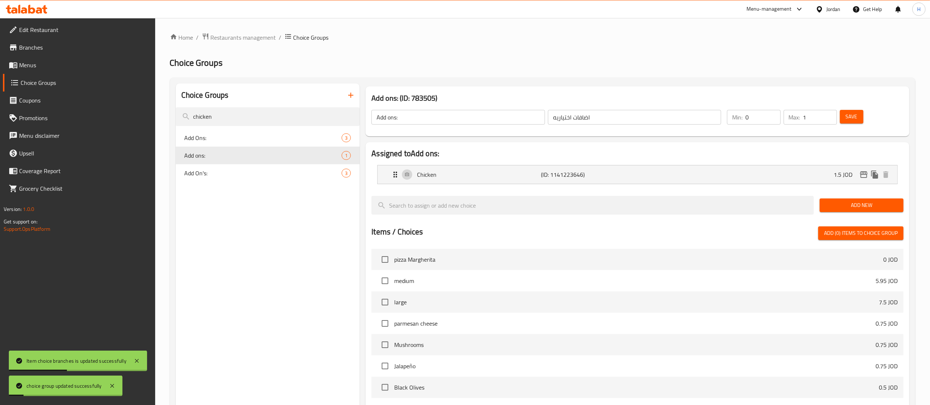
click at [52, 65] on span "Menus" at bounding box center [84, 65] width 130 height 9
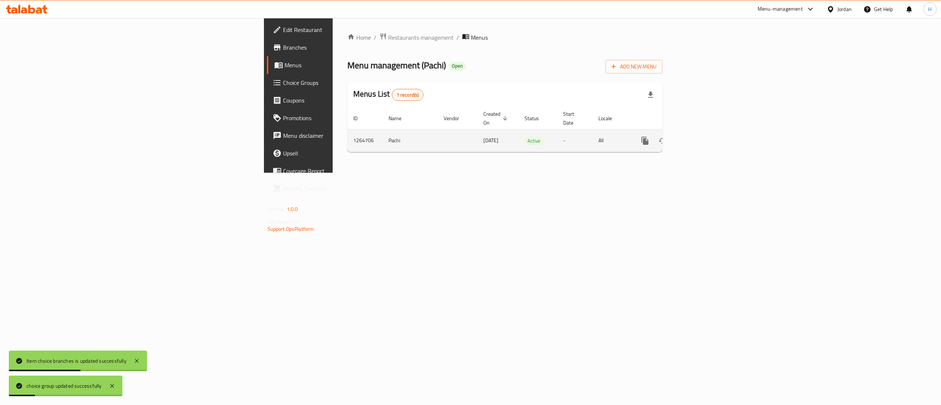
click at [703, 136] on icon "enhanced table" at bounding box center [698, 140] width 9 height 9
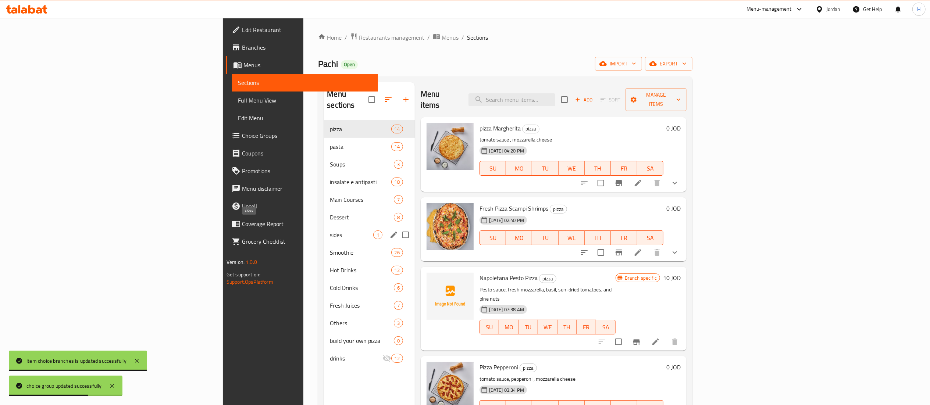
click at [330, 231] on span "sides" at bounding box center [351, 235] width 43 height 9
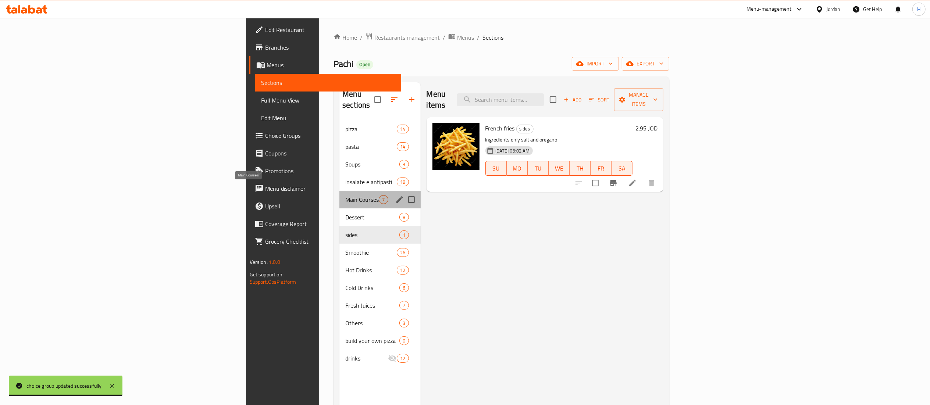
click at [345, 195] on span "Main Courses" at bounding box center [361, 199] width 33 height 9
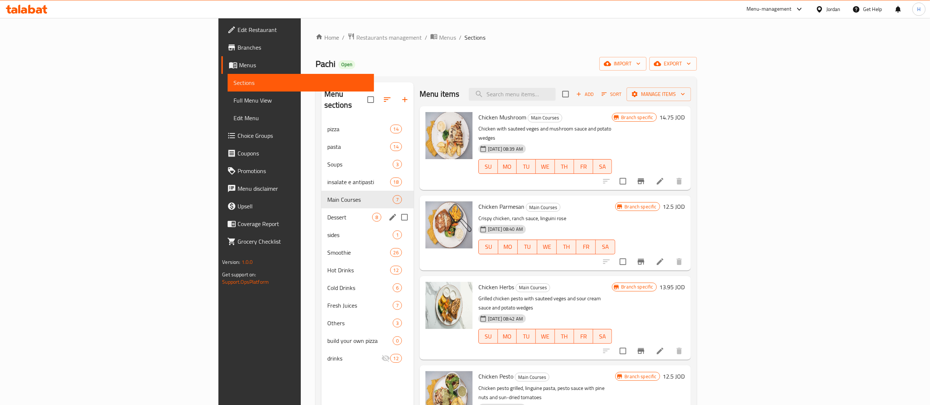
click at [321, 208] on div "Dessert 8" at bounding box center [367, 217] width 92 height 18
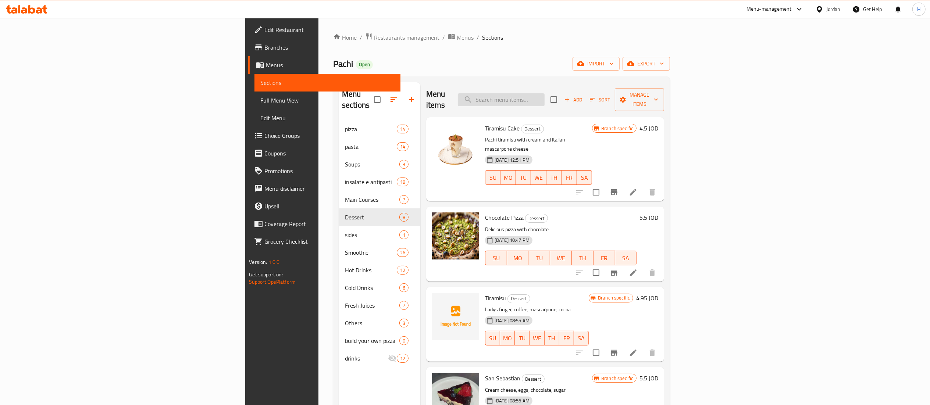
click at [545, 96] on input "search" at bounding box center [501, 99] width 87 height 13
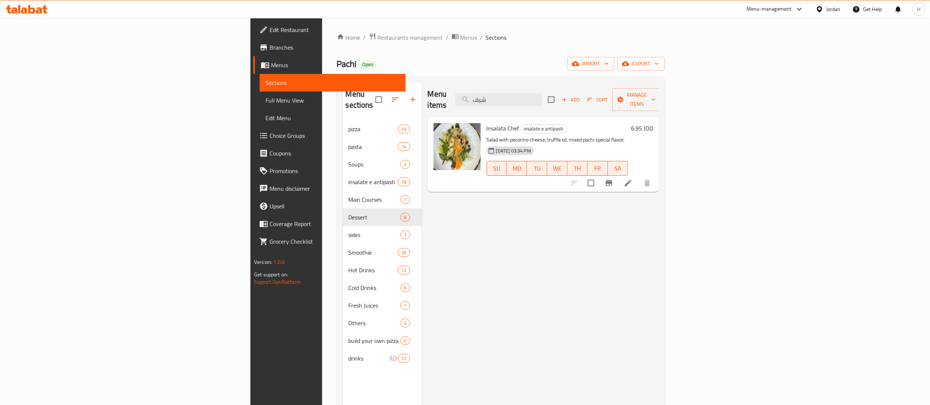
type input "شيف"
click at [613, 179] on icon "Branch-specific-item" at bounding box center [608, 183] width 9 height 9
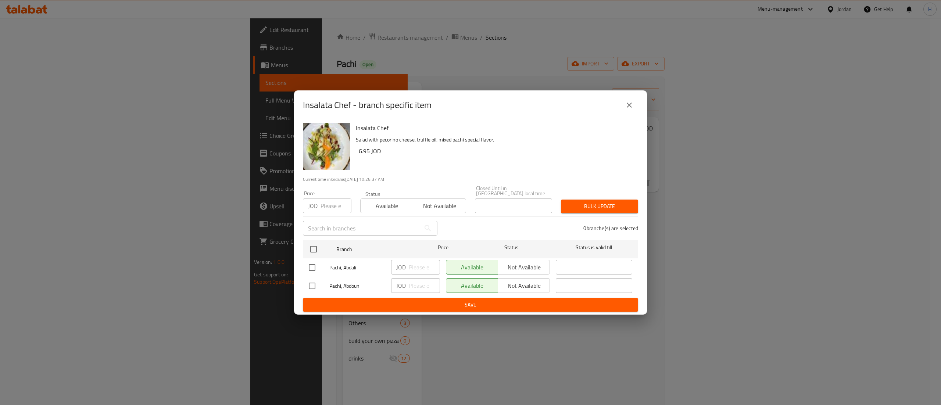
click at [310, 263] on input "checkbox" at bounding box center [311, 267] width 15 height 15
checkbox input "true"
click at [516, 262] on span "Not available" at bounding box center [524, 267] width 46 height 11
click at [483, 300] on span "Save" at bounding box center [471, 304] width 324 height 9
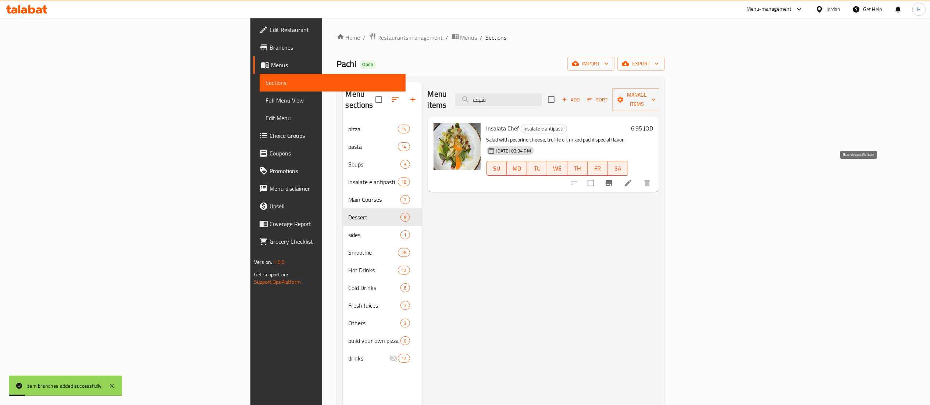
click at [613, 179] on icon "Branch-specific-item" at bounding box center [608, 183] width 9 height 9
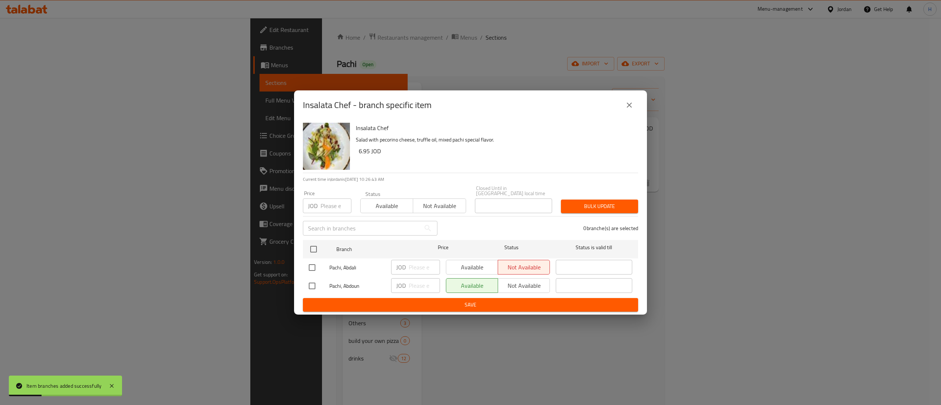
click at [631, 110] on icon "close" at bounding box center [629, 105] width 9 height 9
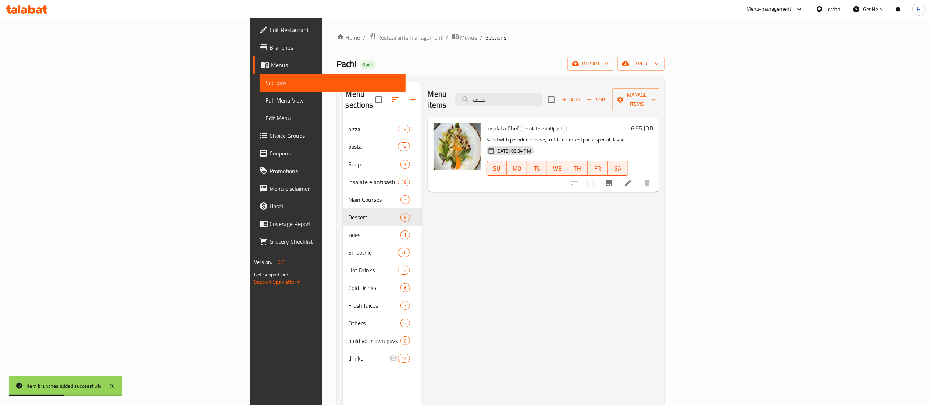
drag, startPoint x: 578, startPoint y: 98, endPoint x: 433, endPoint y: 98, distance: 145.6
click at [433, 98] on div "Menu items شيف Add Sort Manage items" at bounding box center [543, 99] width 231 height 35
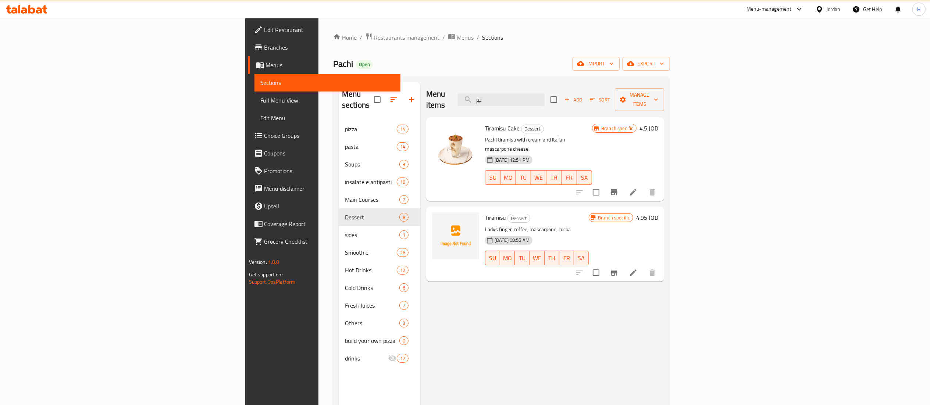
type input "تير"
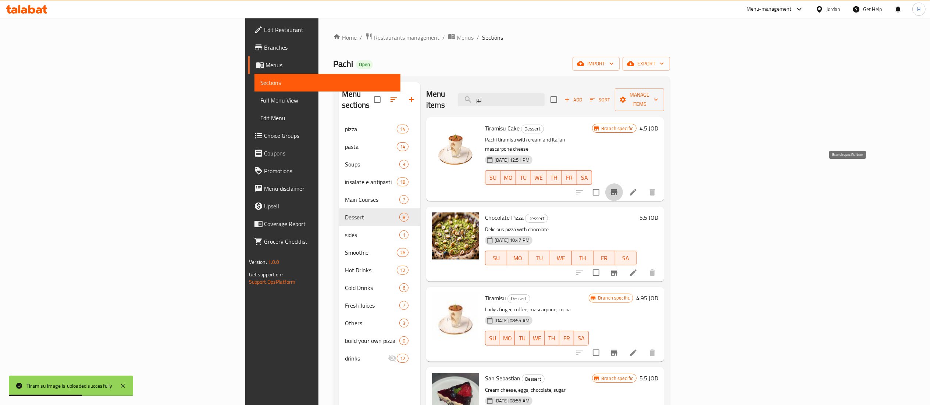
click at [618, 188] on icon "Branch-specific-item" at bounding box center [614, 192] width 9 height 9
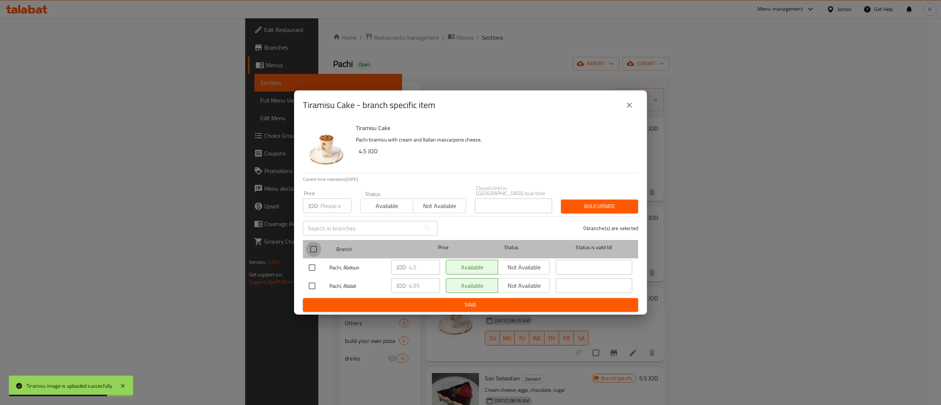
drag, startPoint x: 315, startPoint y: 245, endPoint x: 321, endPoint y: 245, distance: 5.5
click at [315, 245] on input "checkbox" at bounding box center [313, 249] width 15 height 15
checkbox input "true"
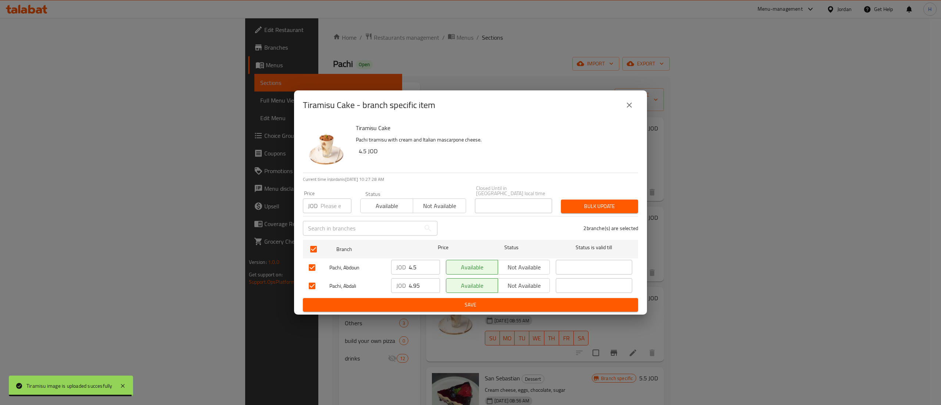
click at [424, 204] on span "Not available" at bounding box center [439, 206] width 47 height 11
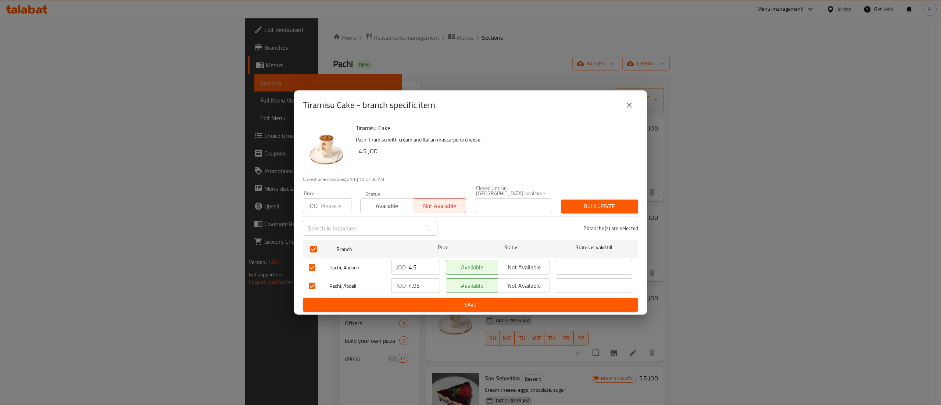
click at [592, 206] on span "Bulk update" at bounding box center [599, 206] width 65 height 9
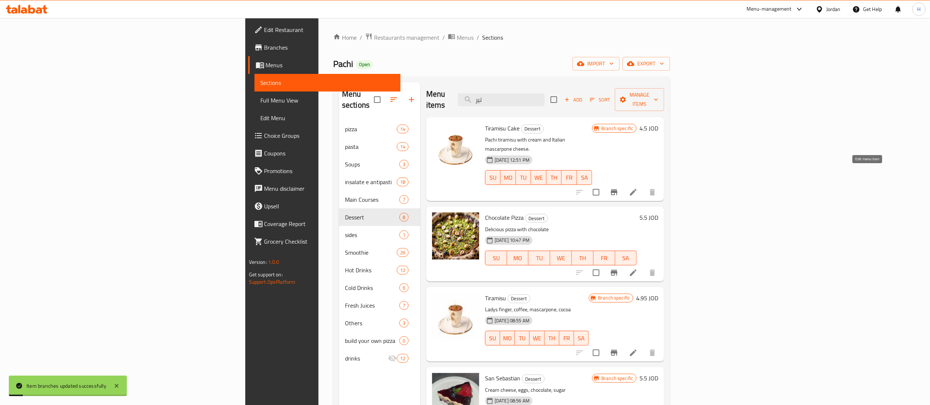
click at [638, 188] on icon at bounding box center [633, 192] width 9 height 9
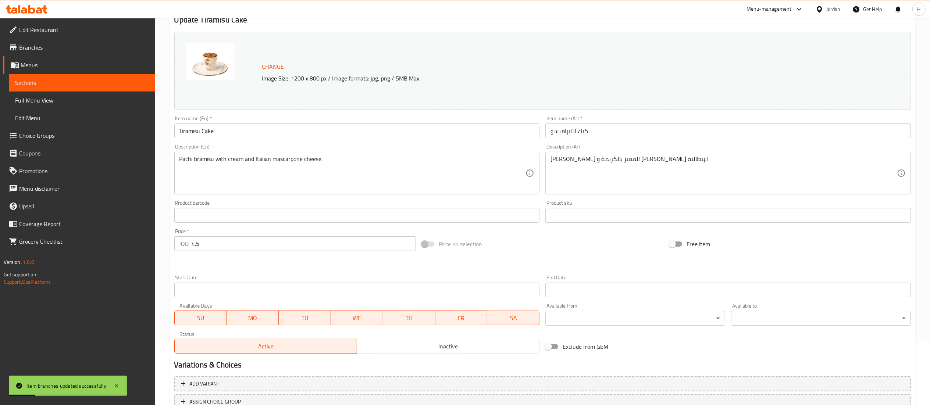
scroll to position [120, 0]
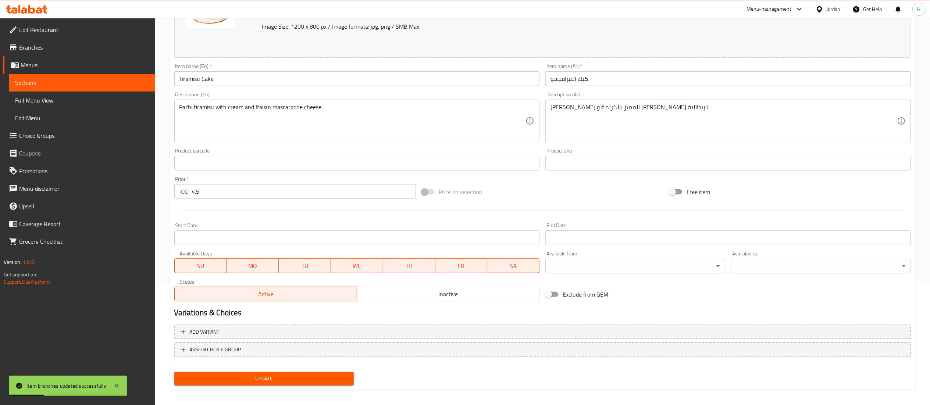
click at [431, 286] on div "Active Inactive" at bounding box center [356, 290] width 365 height 22
click at [426, 290] on button "Inactive" at bounding box center [448, 294] width 183 height 15
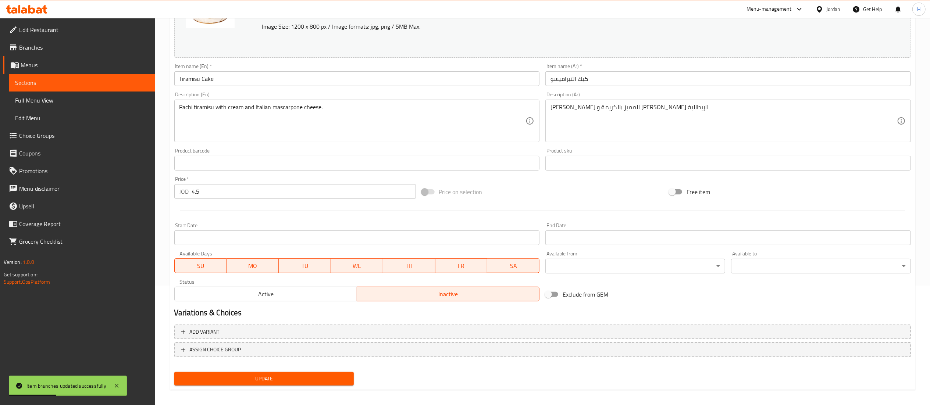
click at [280, 379] on span "Update" at bounding box center [264, 378] width 168 height 9
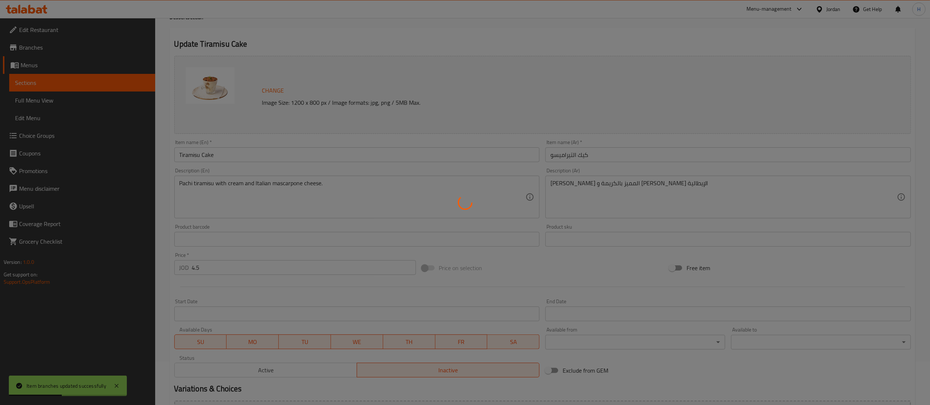
scroll to position [0, 0]
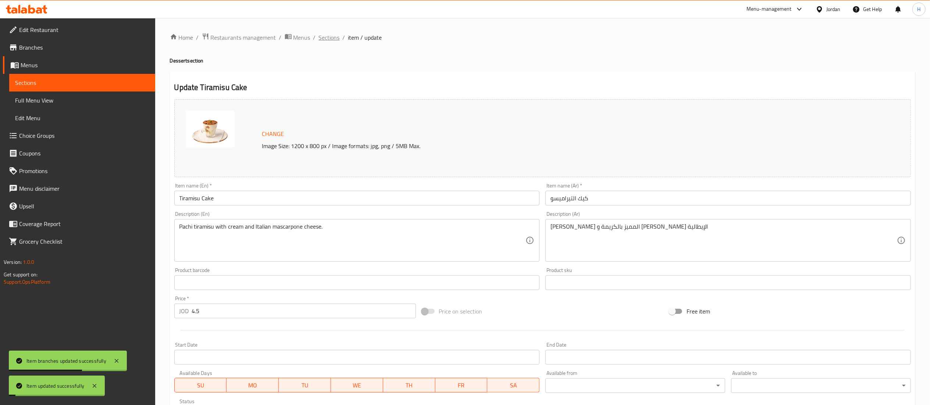
click at [327, 36] on span "Sections" at bounding box center [329, 37] width 21 height 9
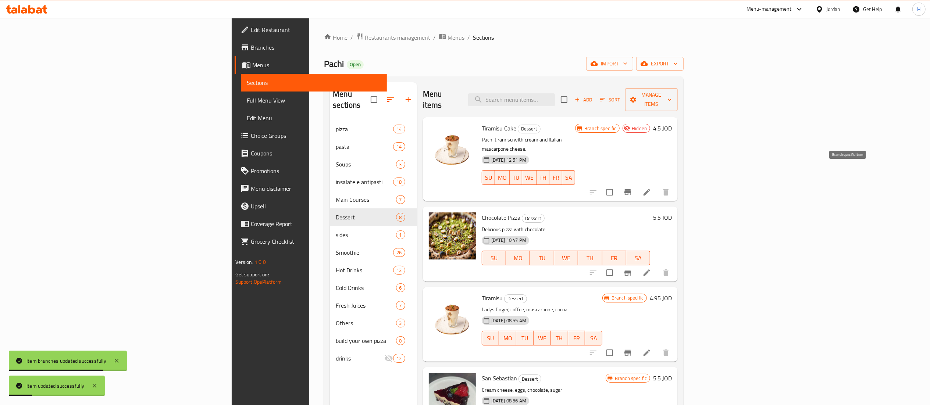
click at [631, 189] on icon "Branch-specific-item" at bounding box center [627, 192] width 7 height 6
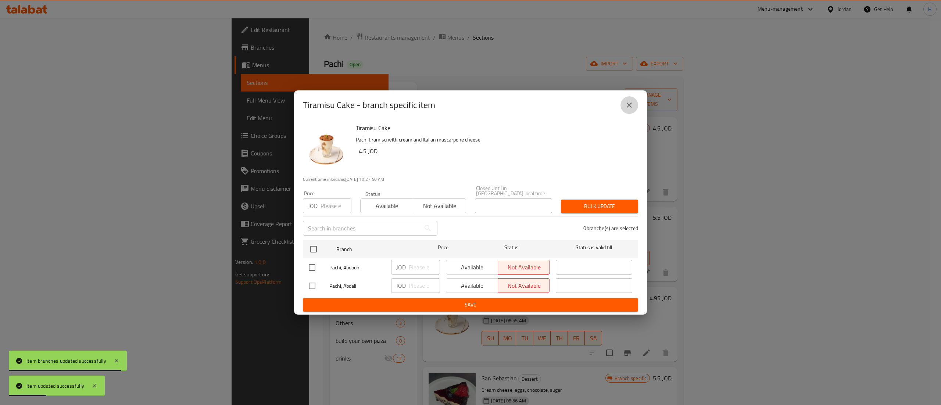
click at [630, 103] on icon "close" at bounding box center [629, 105] width 9 height 9
